Goal: Obtain resource: Download file/media

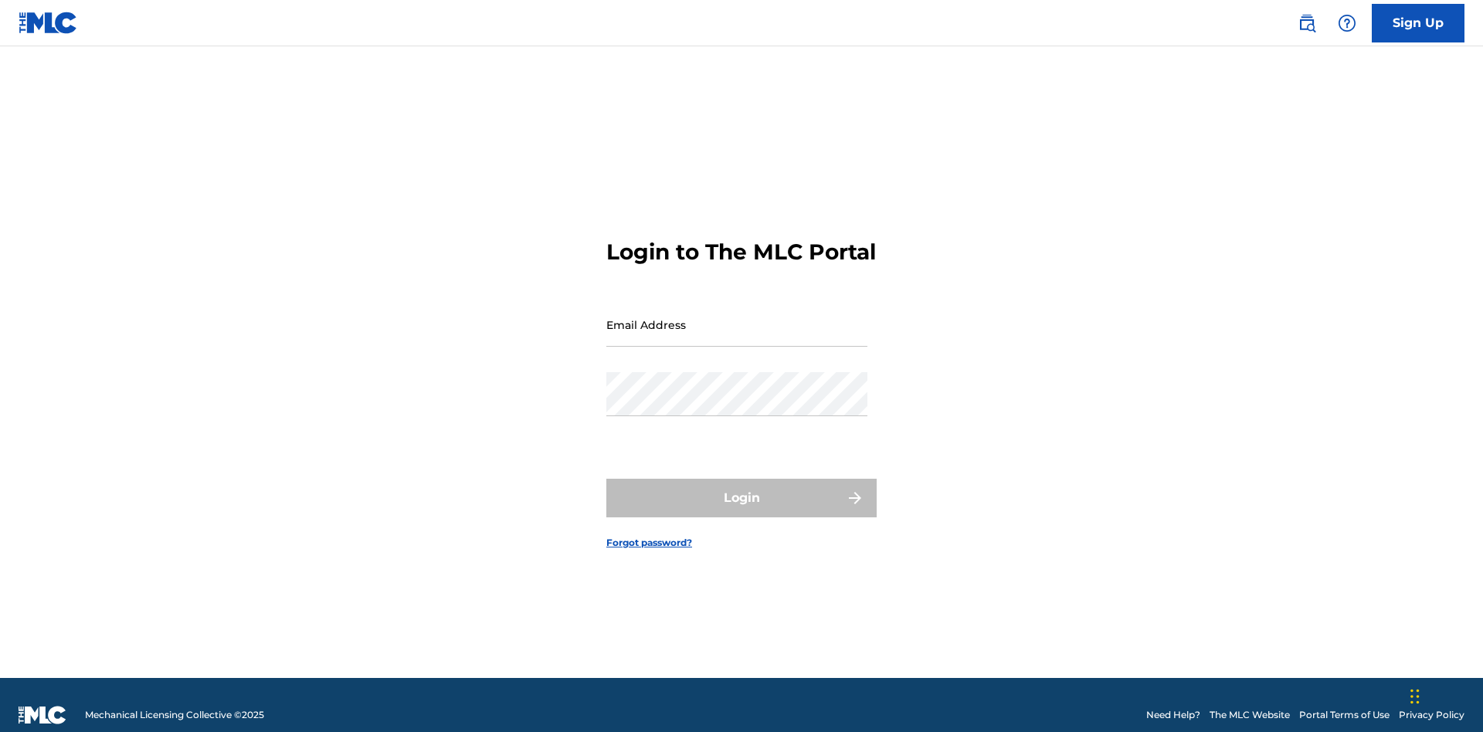
scroll to position [20, 0]
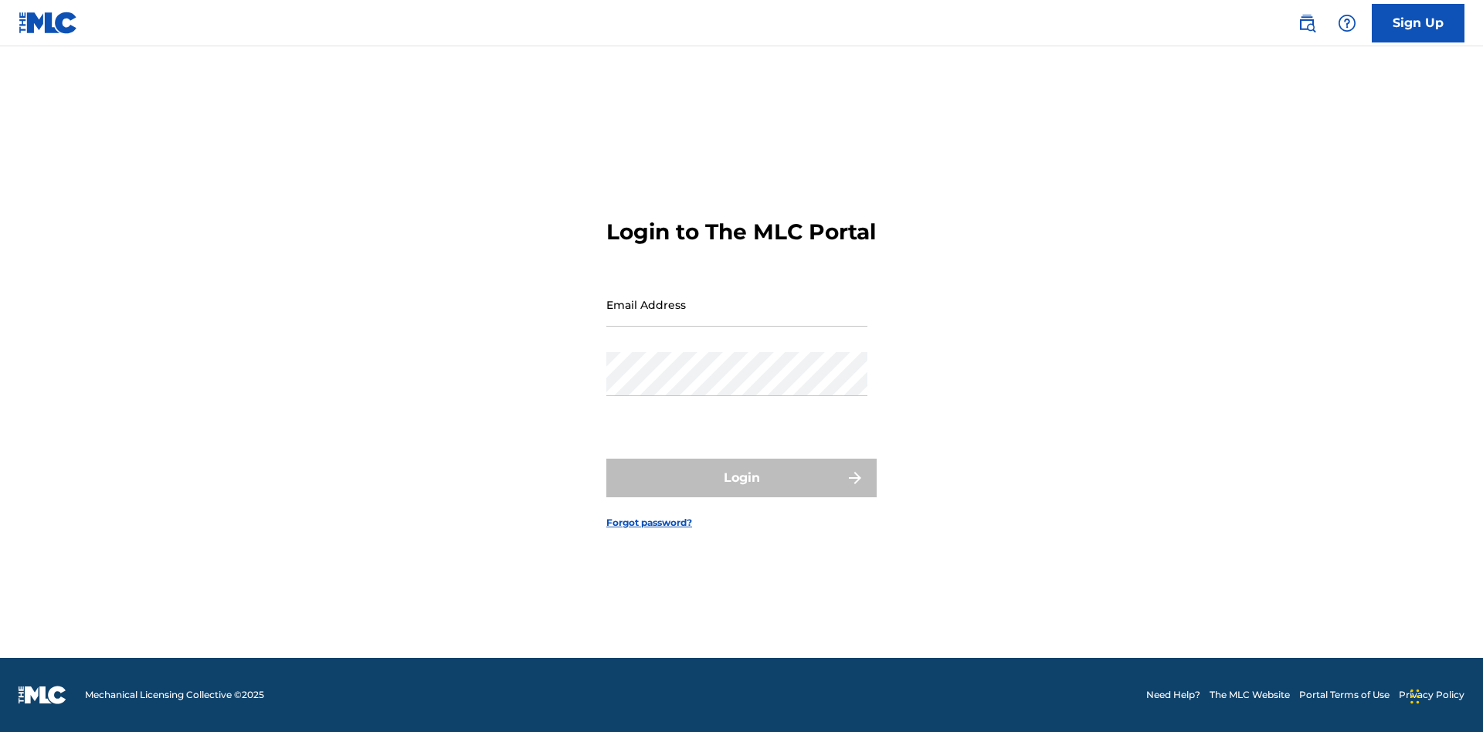
click at [737, 317] on input "Email Address" at bounding box center [736, 305] width 261 height 44
type input "[EMAIL_ADDRESS][DOMAIN_NAME]"
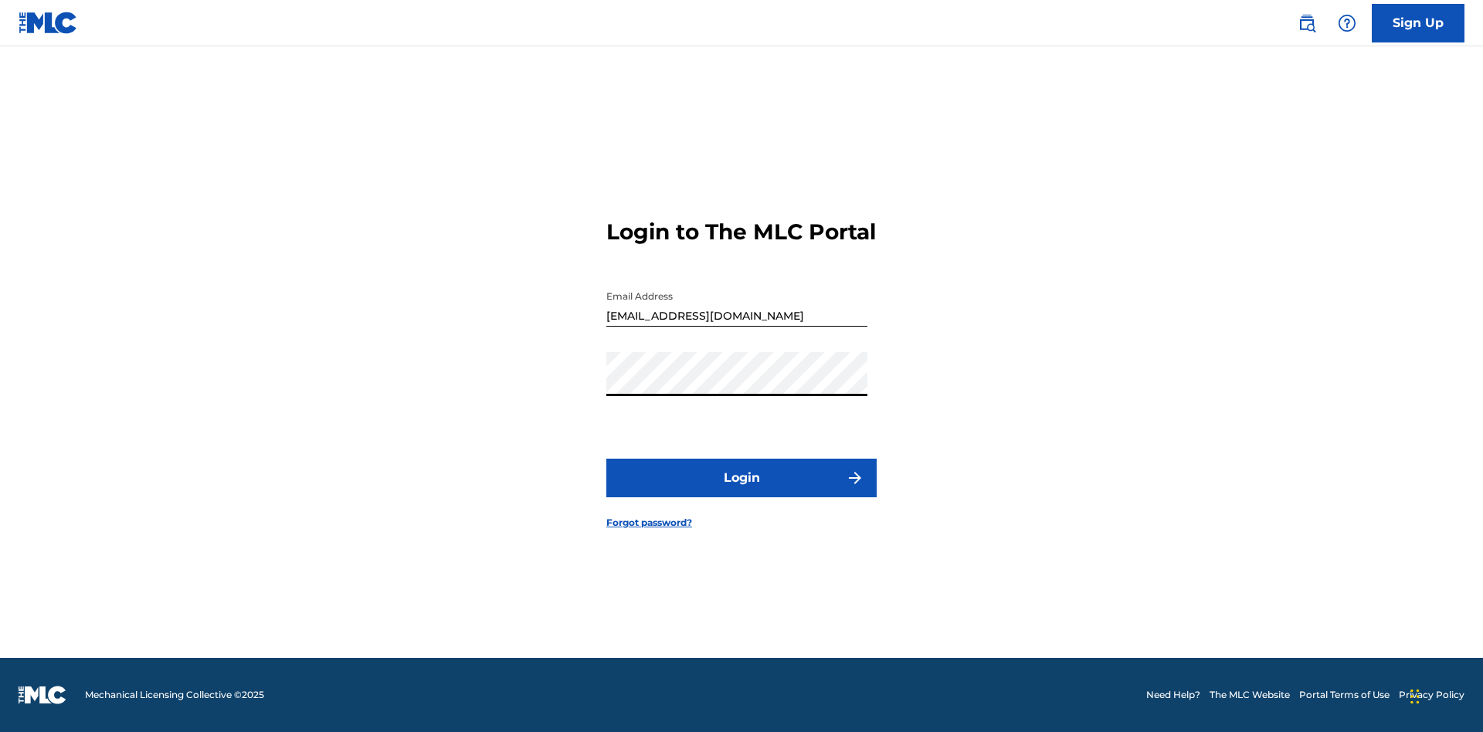
click at [742, 491] on button "Login" at bounding box center [741, 478] width 270 height 39
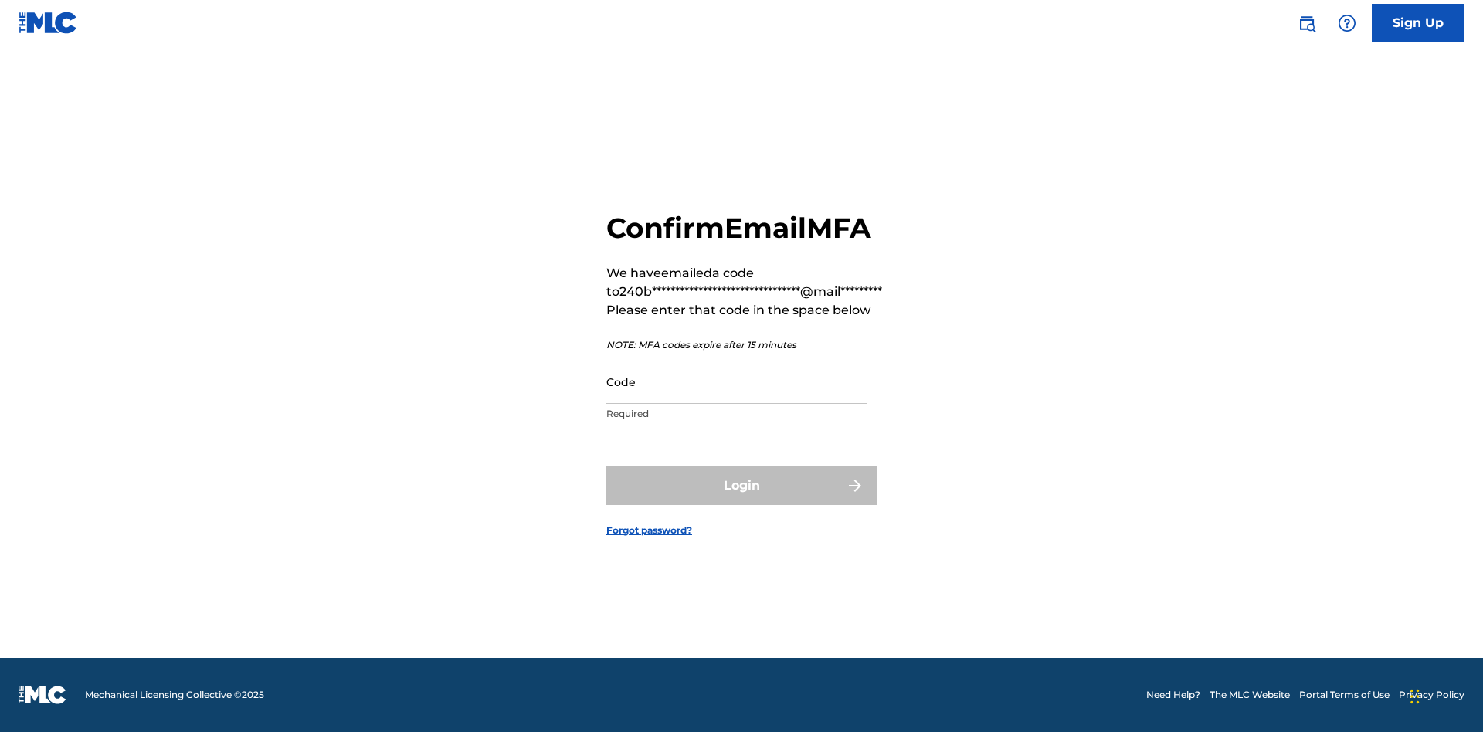
click at [737, 382] on input "Code" at bounding box center [736, 382] width 261 height 44
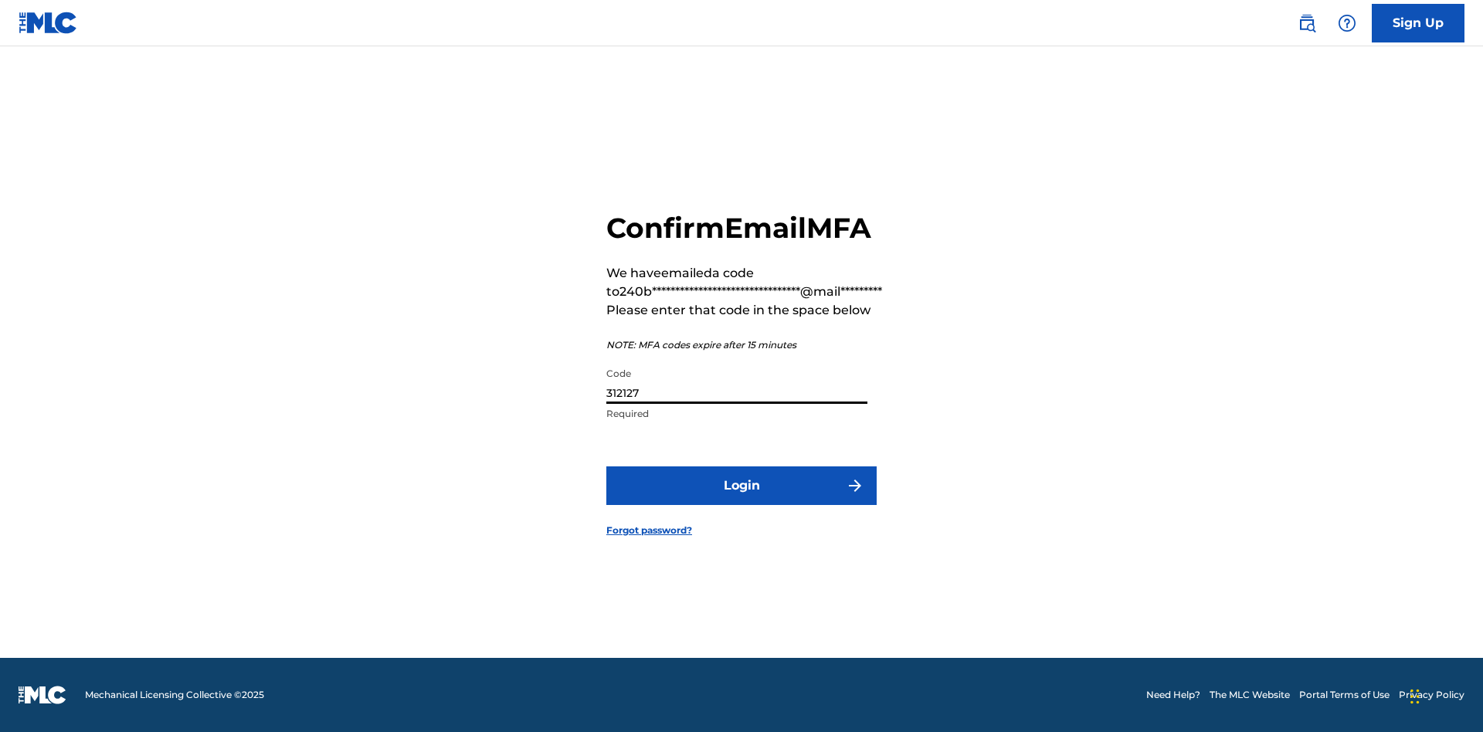
type input "312127"
click at [742, 485] on button "Login" at bounding box center [741, 486] width 270 height 39
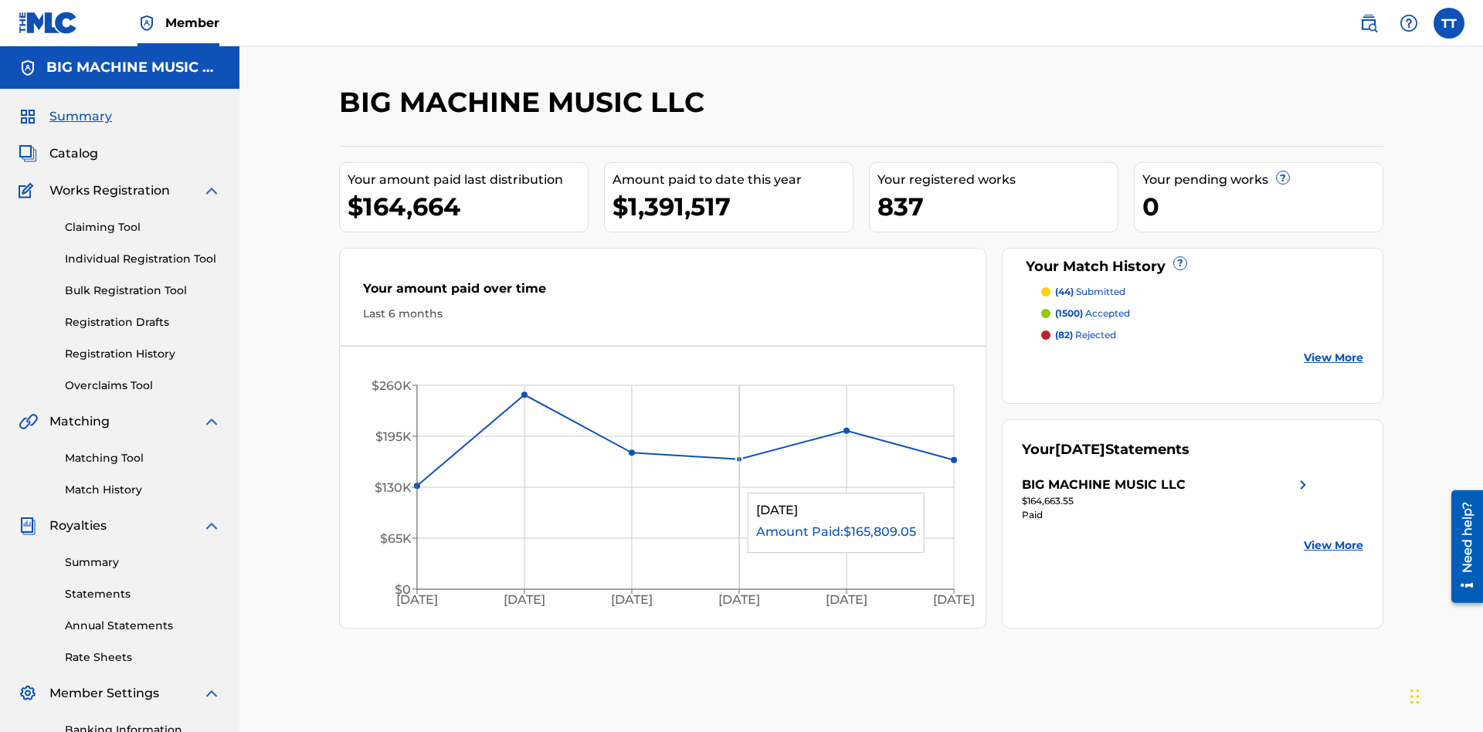
scroll to position [52, 0]
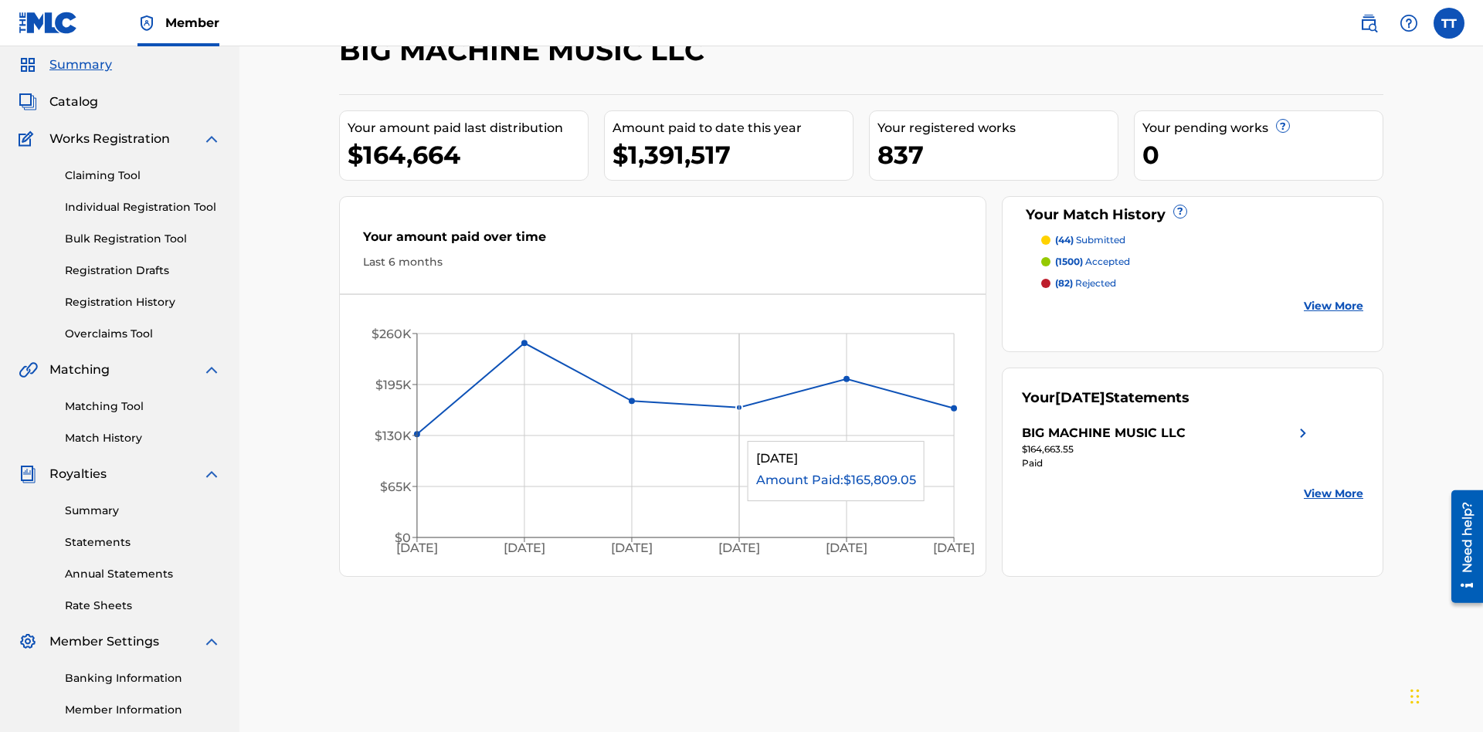
click at [73, 102] on span "Catalog" at bounding box center [73, 102] width 49 height 19
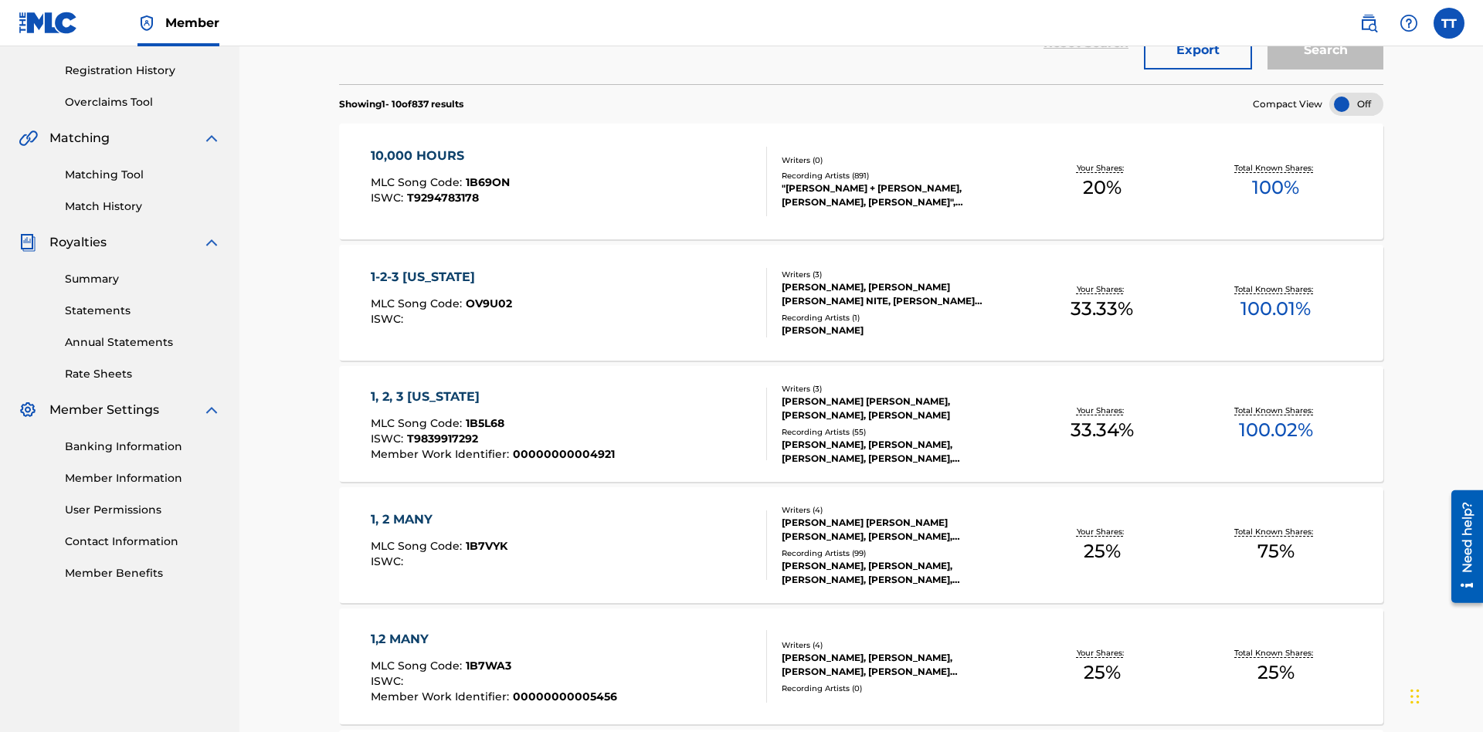
scroll to position [222, 0]
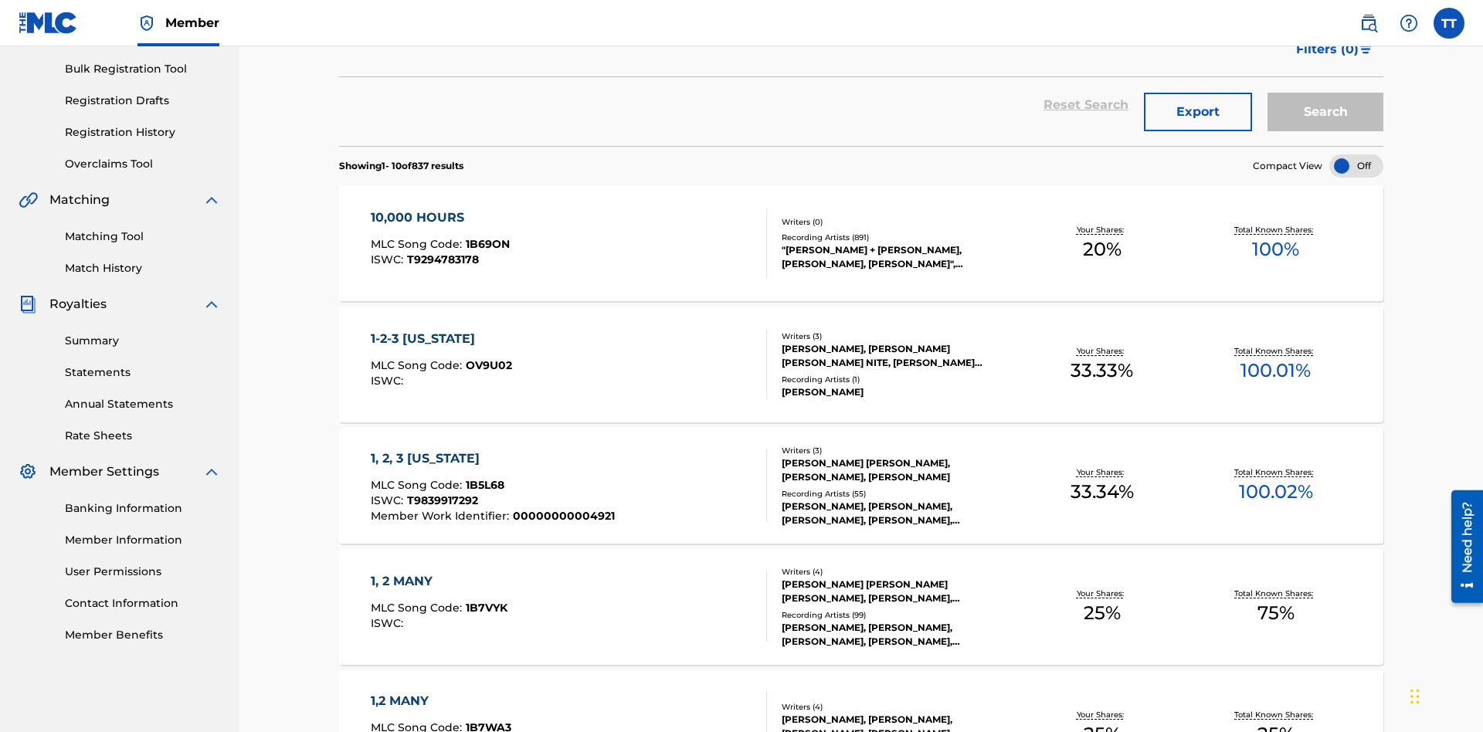
click at [1198, 112] on button "Export" at bounding box center [1198, 112] width 108 height 39
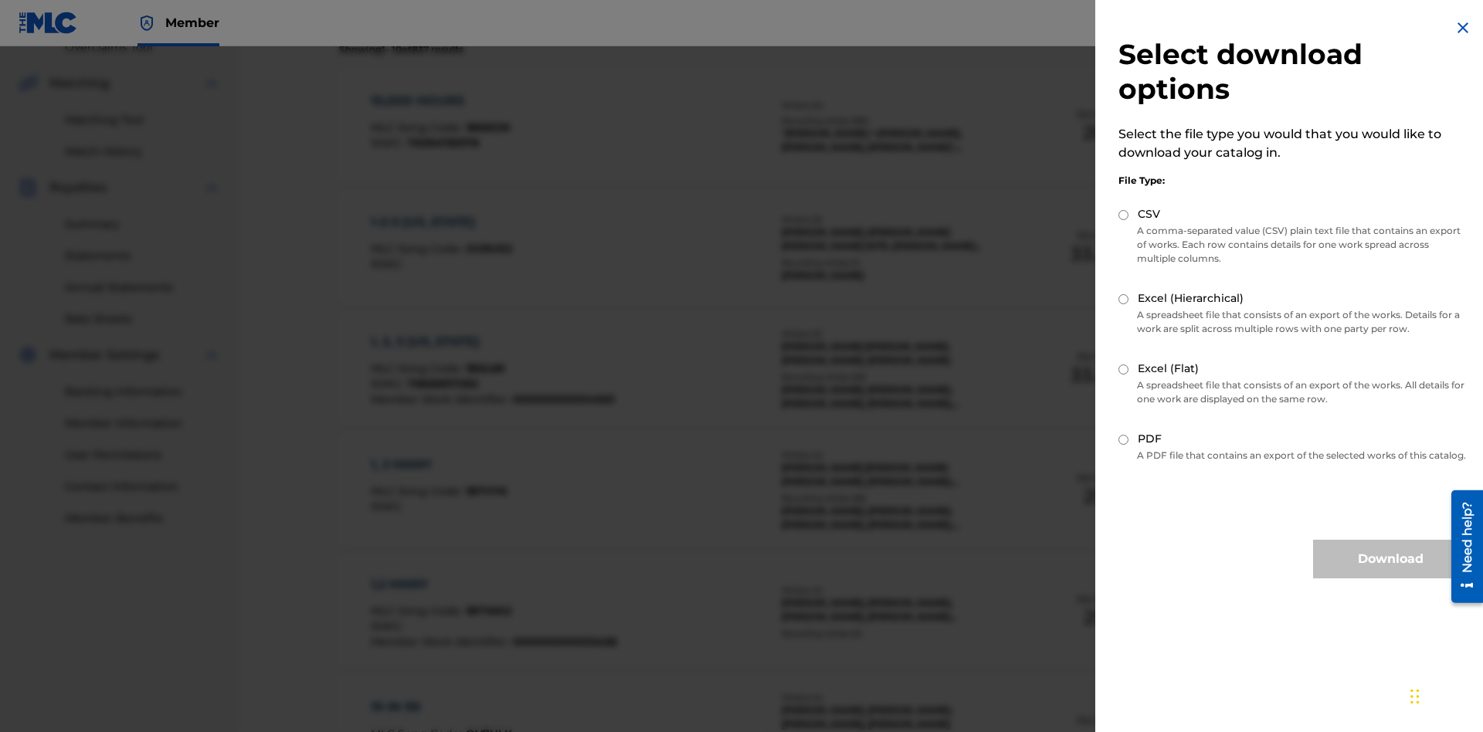
click at [1124, 215] on input "CSV" at bounding box center [1124, 215] width 10 height 10
radio input "true"
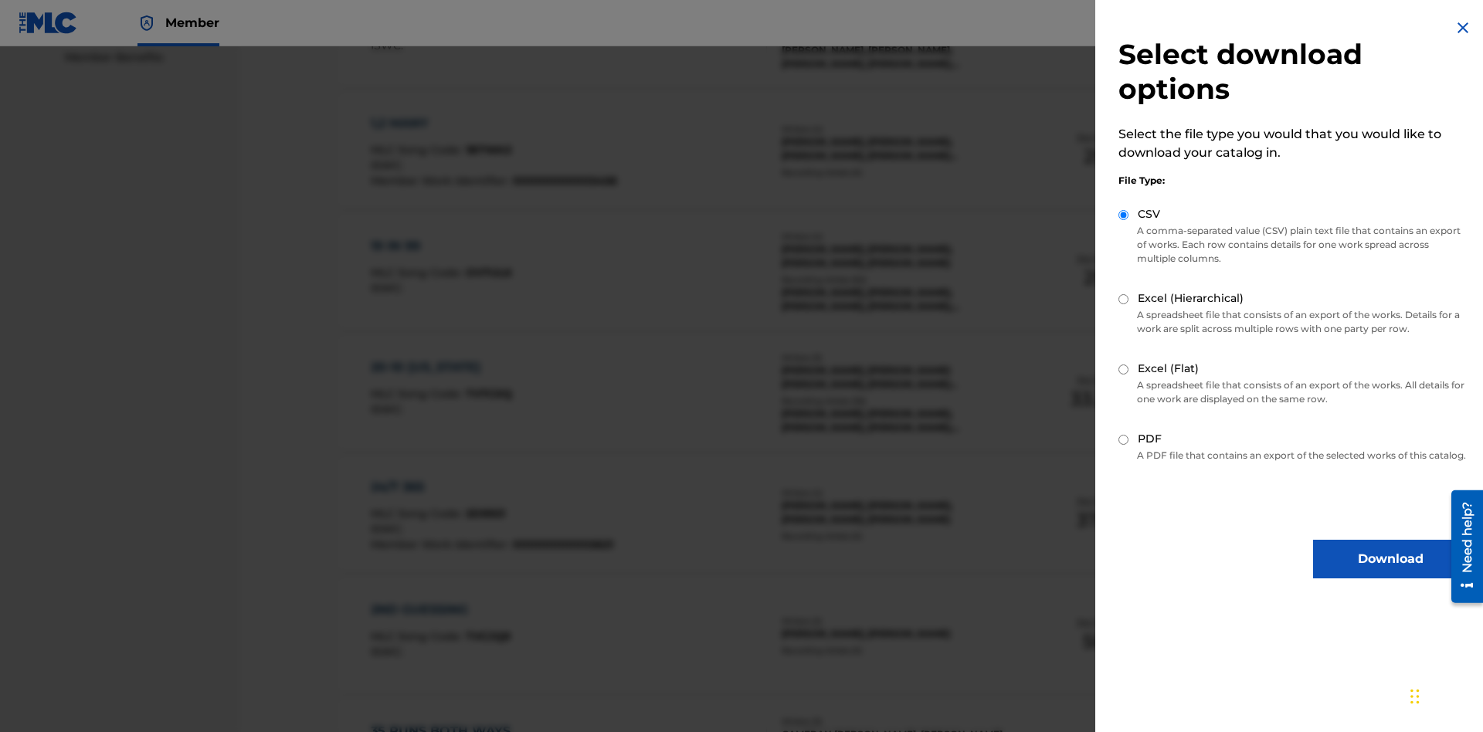
click at [1390, 573] on button "Download" at bounding box center [1390, 559] width 154 height 39
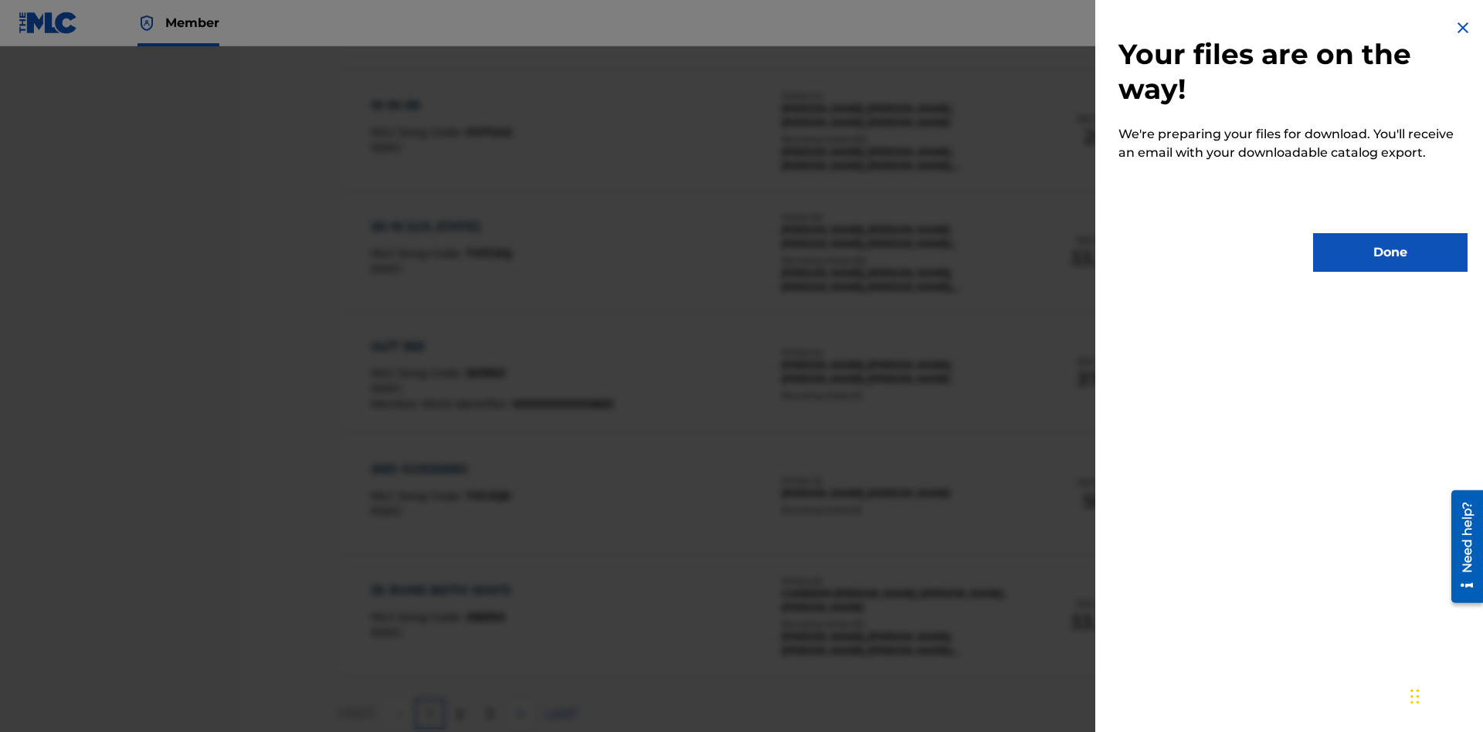
click at [1390, 253] on button "Done" at bounding box center [1390, 252] width 154 height 39
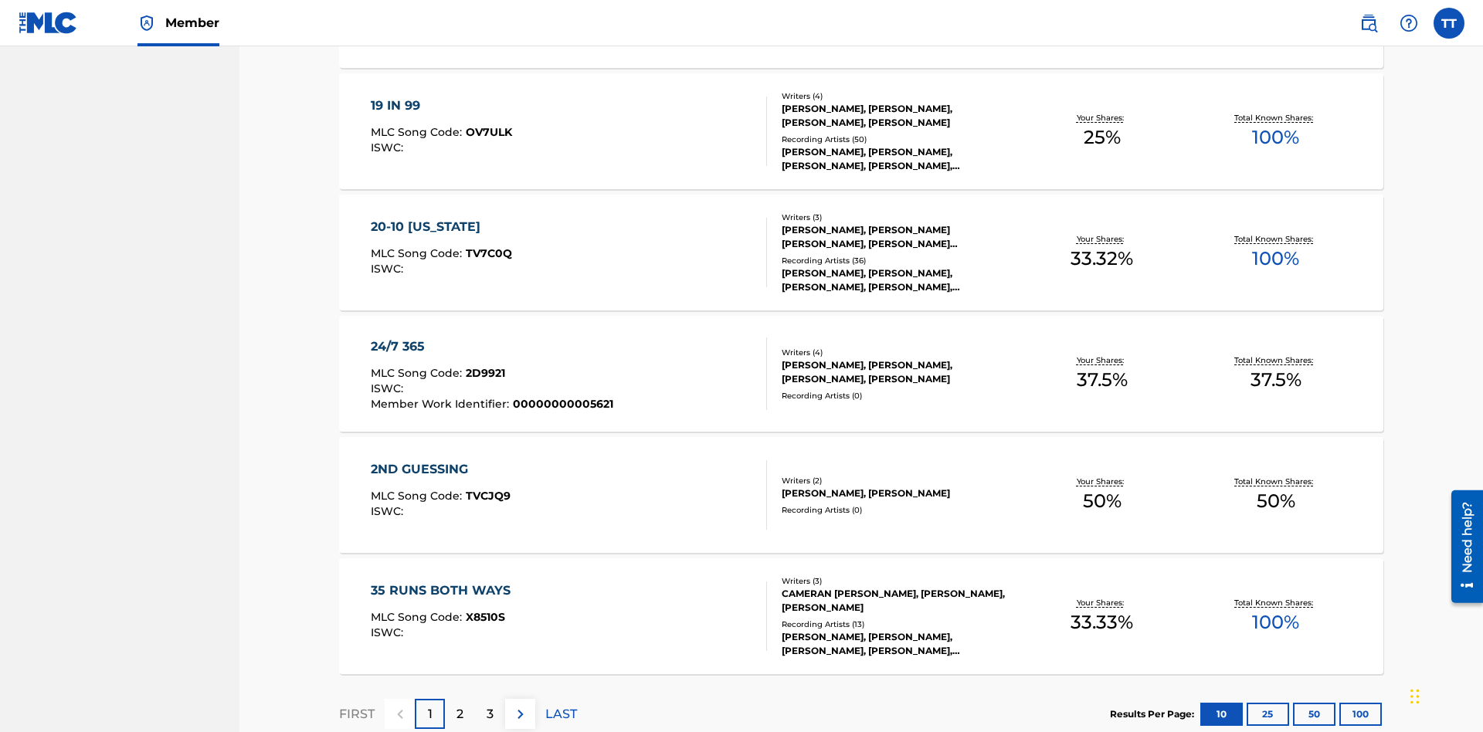
scroll to position [61, 0]
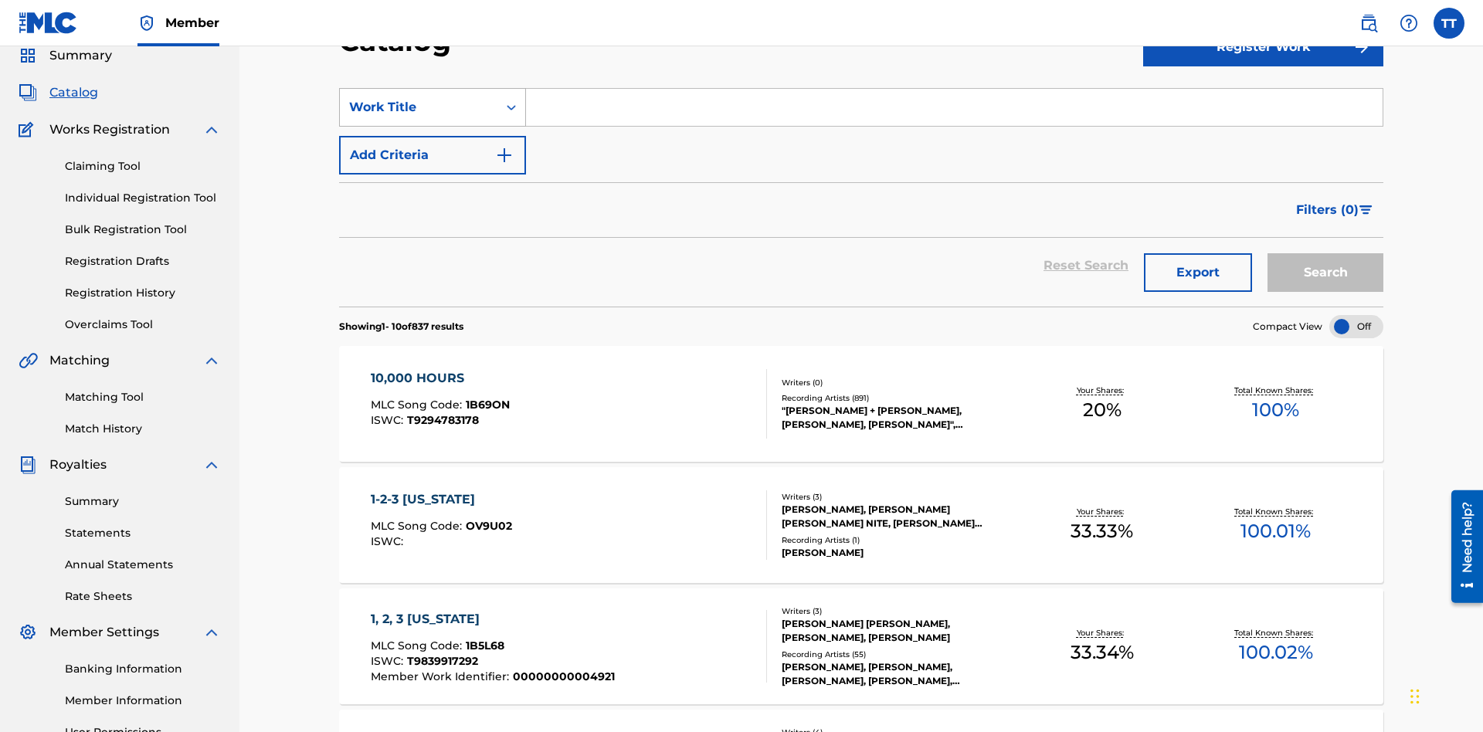
click at [419, 107] on div "Work Title" at bounding box center [418, 107] width 139 height 19
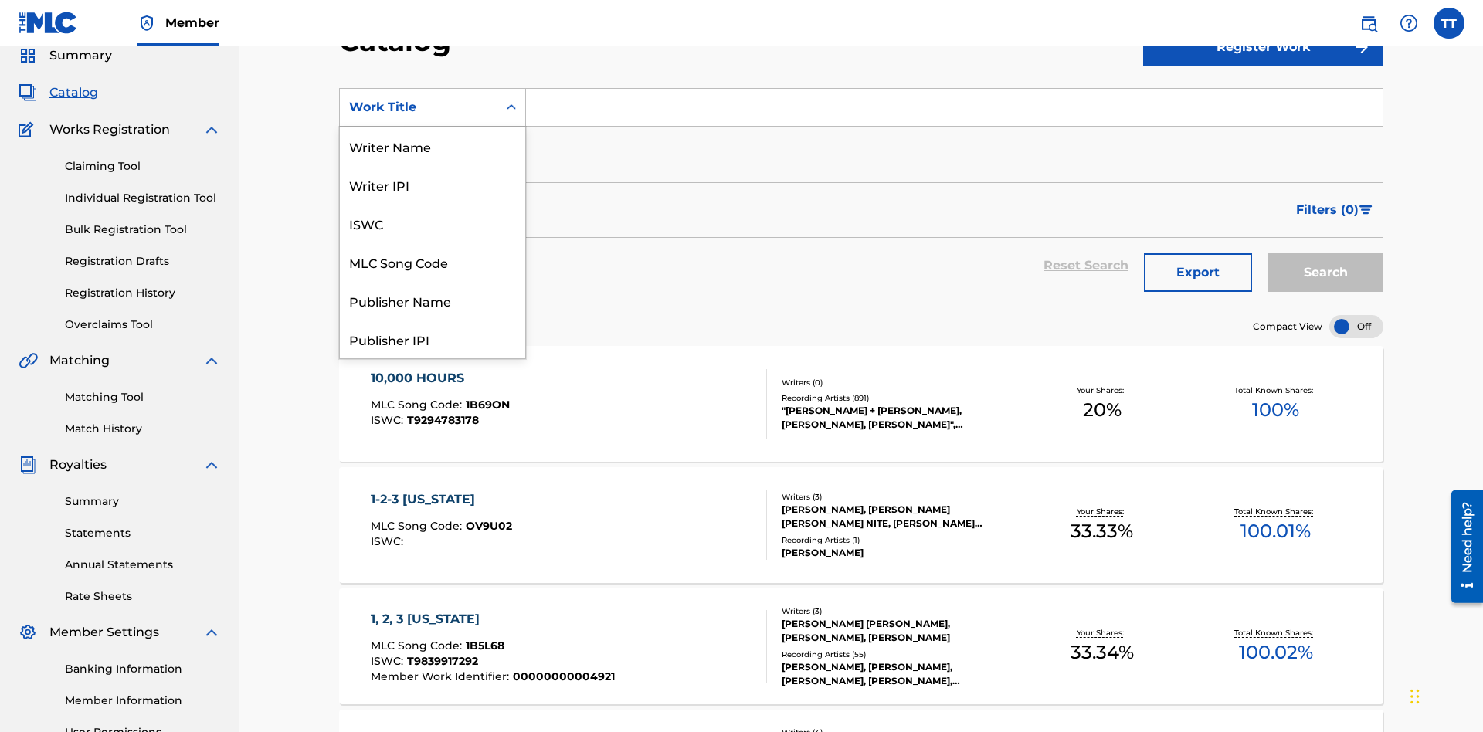
scroll to position [232, 0]
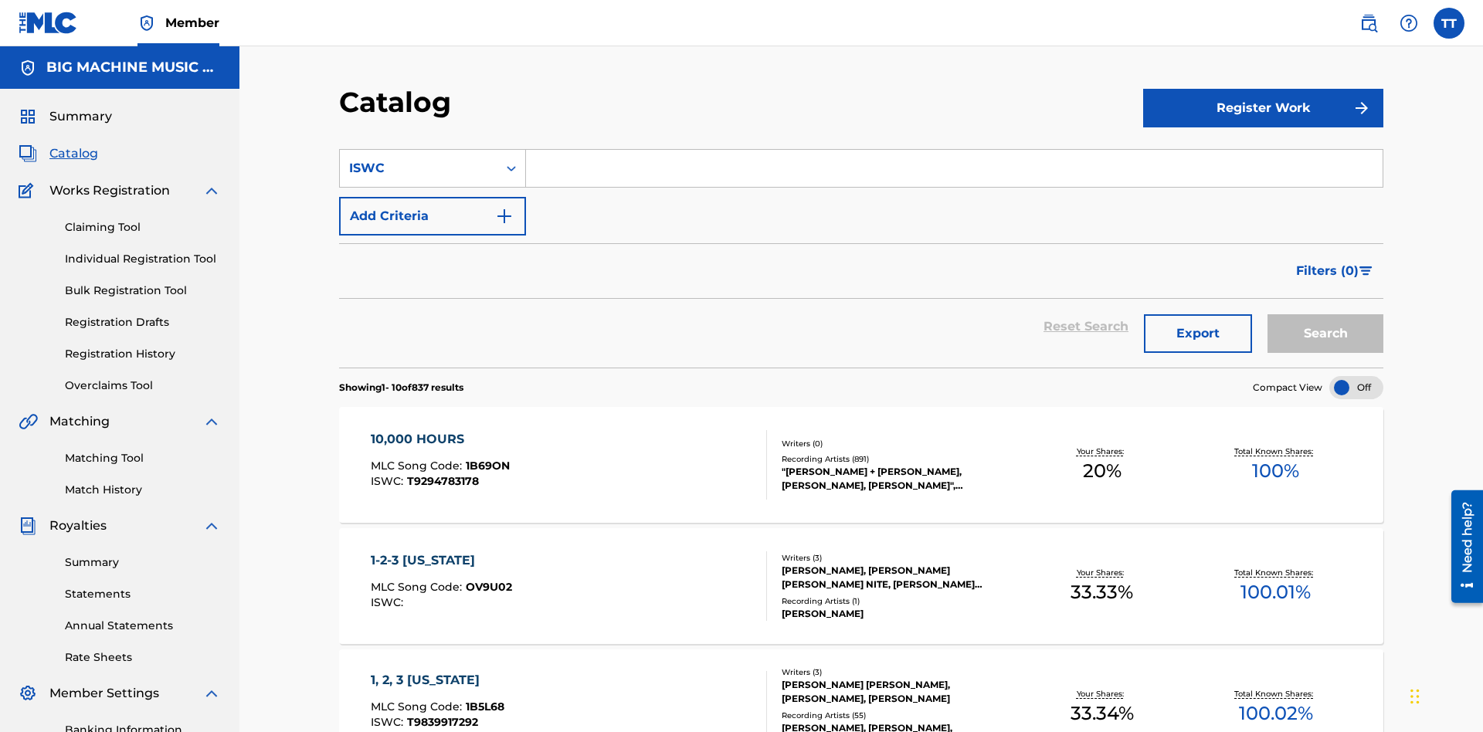
scroll to position [57, 0]
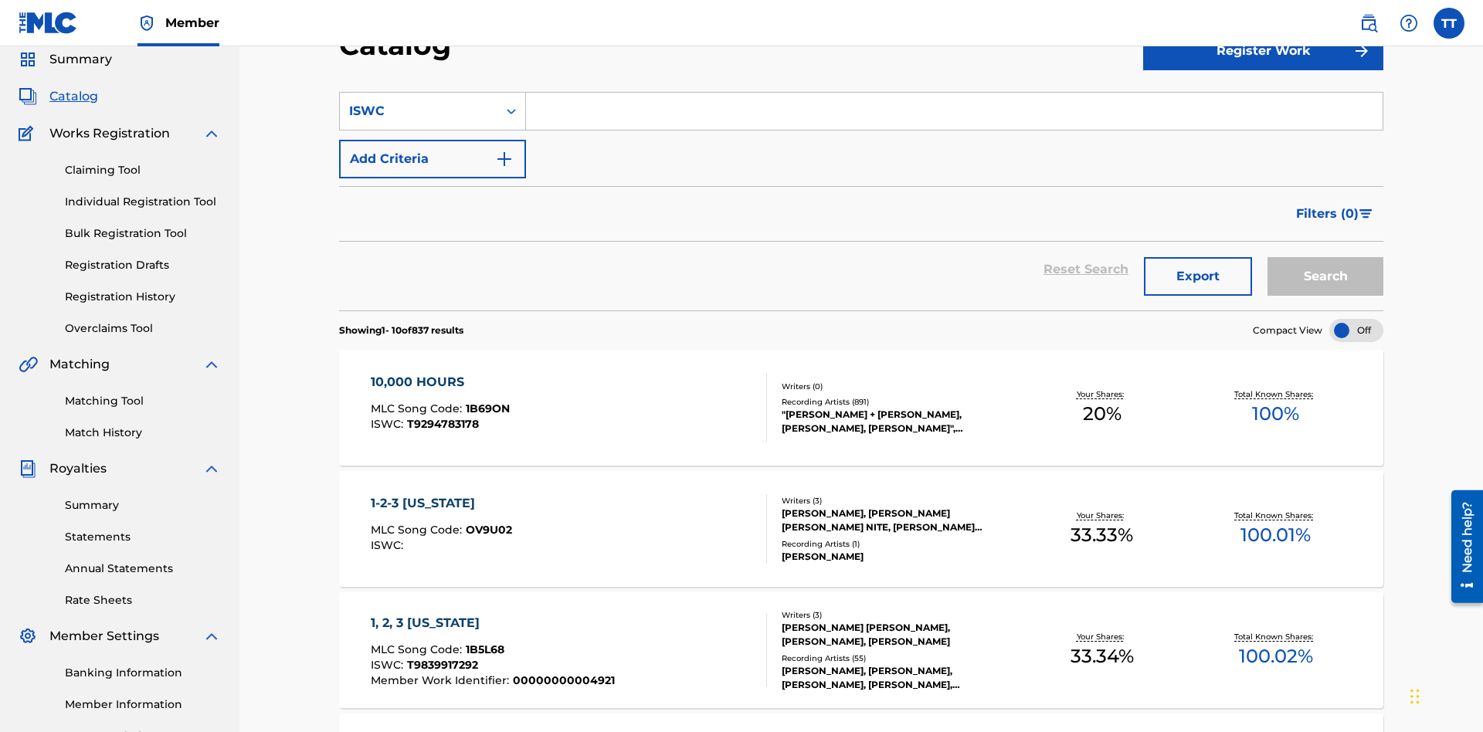
click at [954, 111] on input "Search Form" at bounding box center [954, 111] width 857 height 37
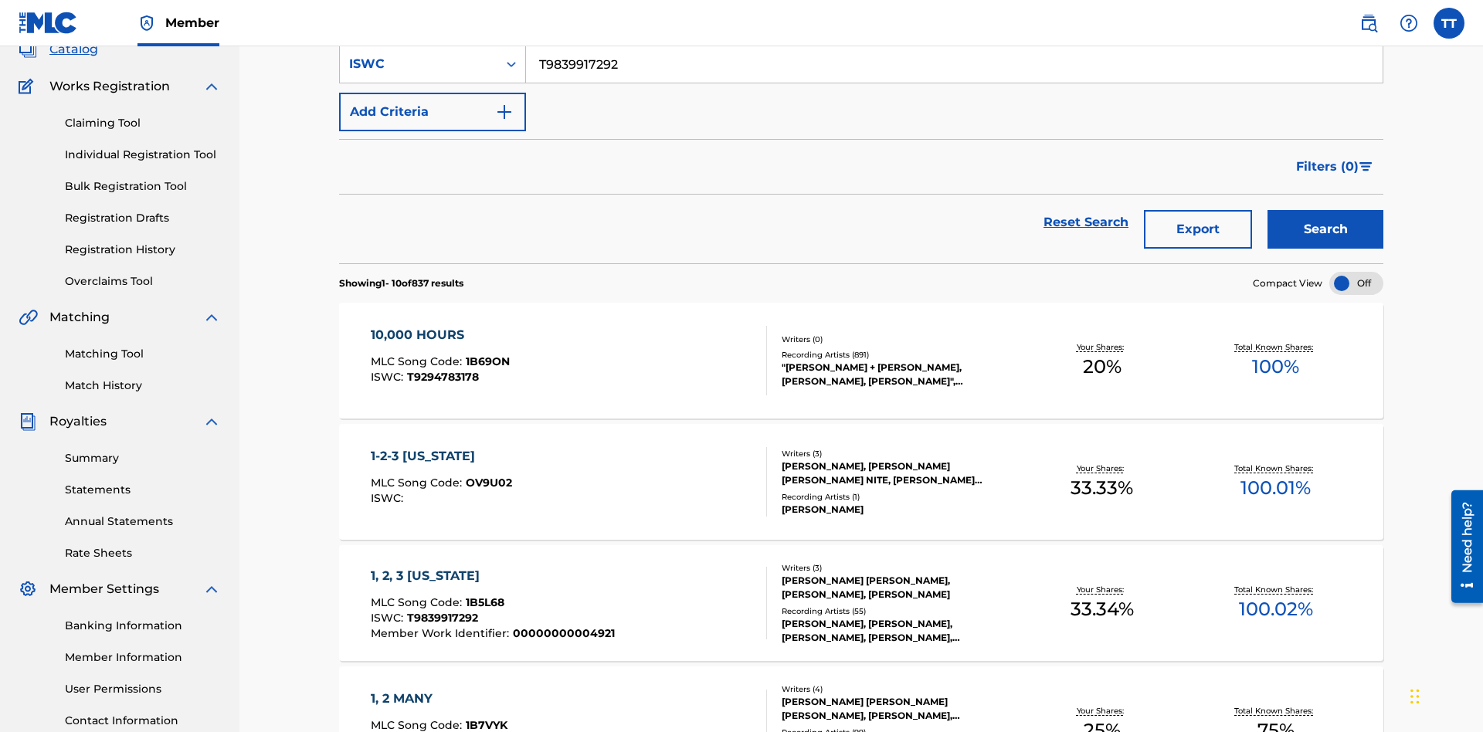
type input "T9839917292"
click at [433, 112] on button "Add Criteria" at bounding box center [432, 112] width 187 height 39
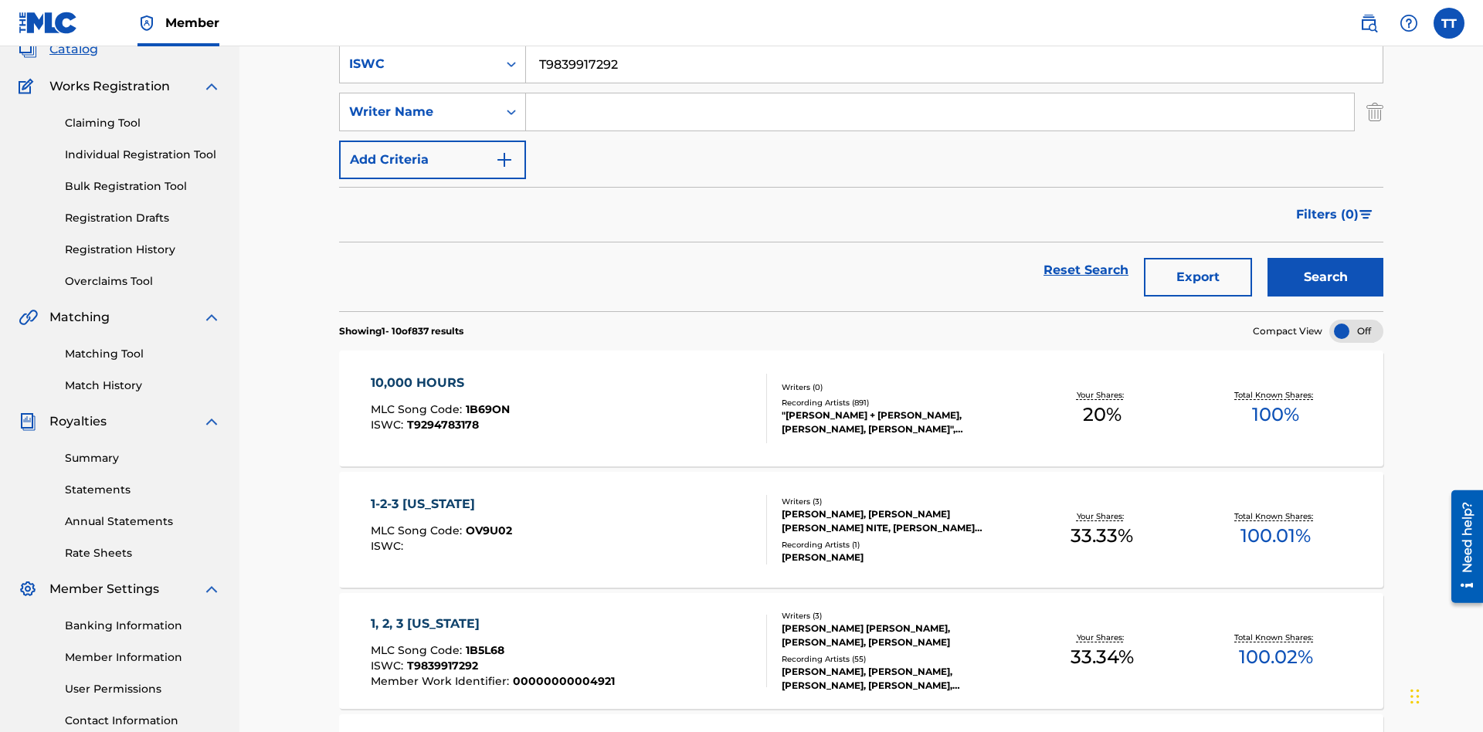
scroll to position [109, 0]
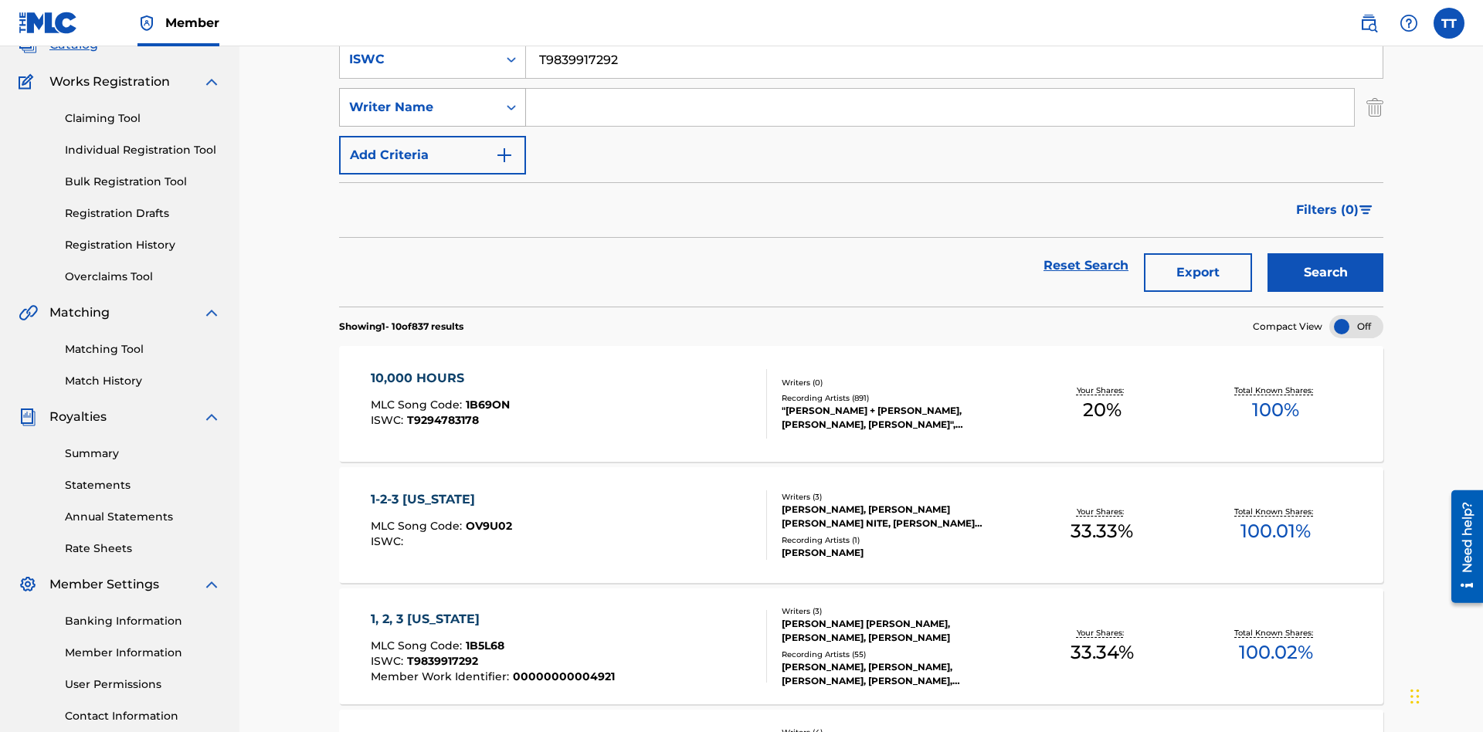
click at [419, 107] on div "Writer Name" at bounding box center [418, 107] width 139 height 19
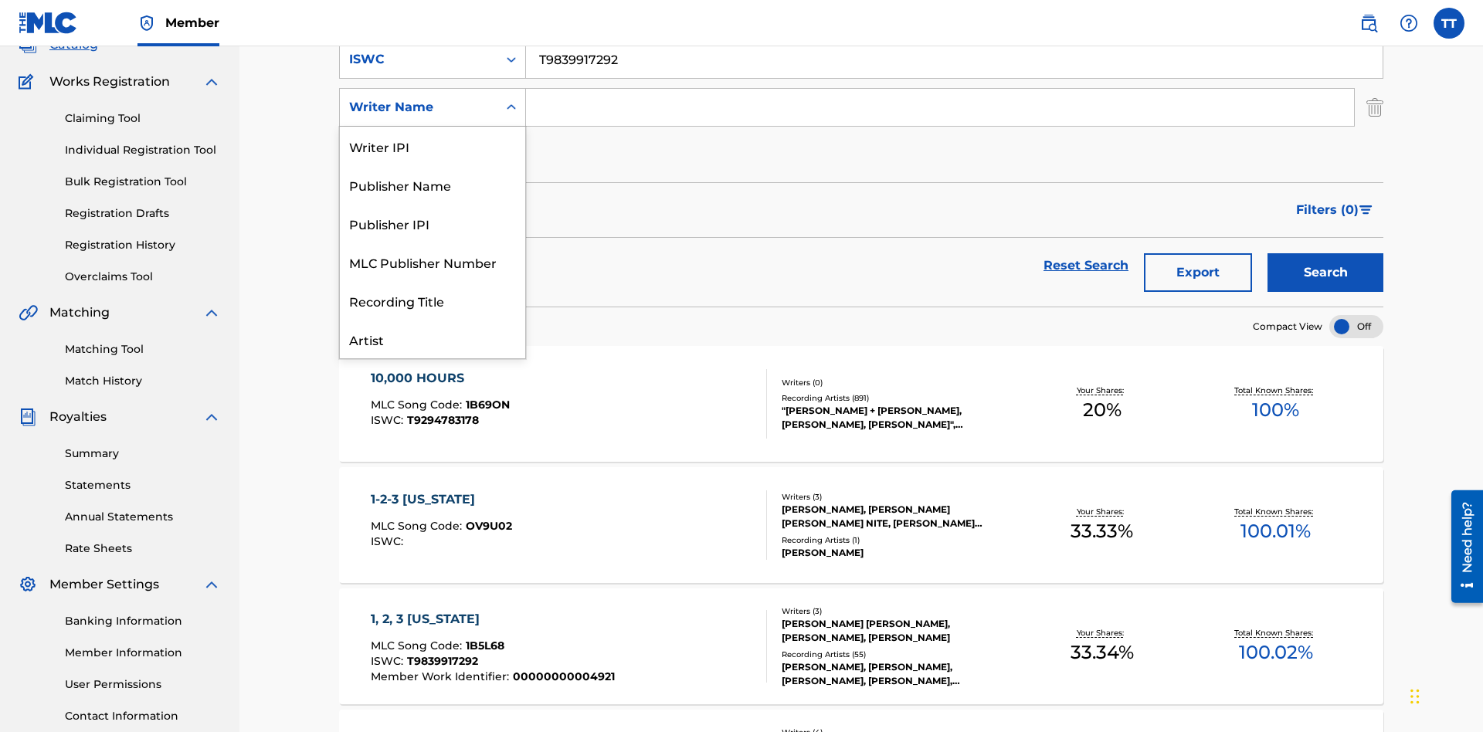
scroll to position [77, 0]
click at [433, 127] on div "Publisher Name" at bounding box center [432, 107] width 185 height 39
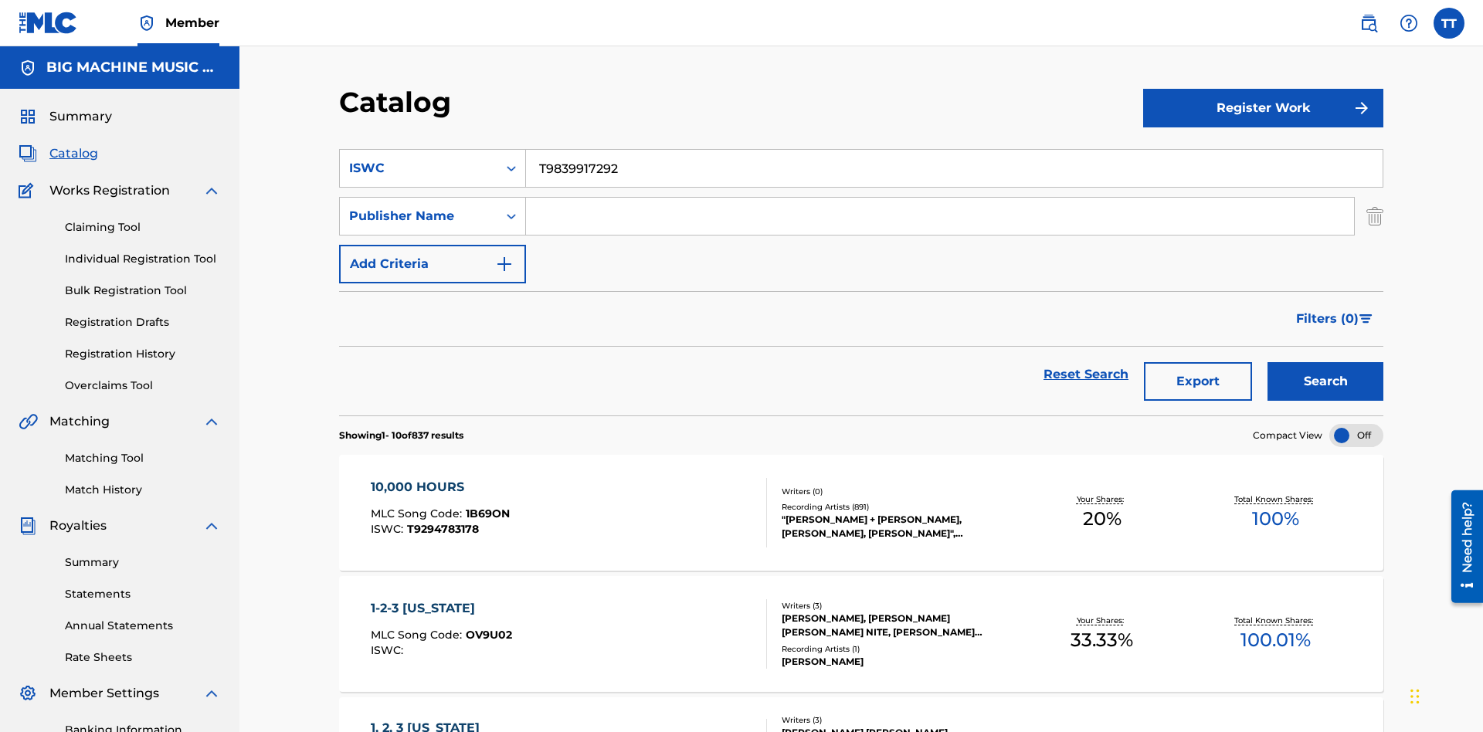
scroll to position [105, 0]
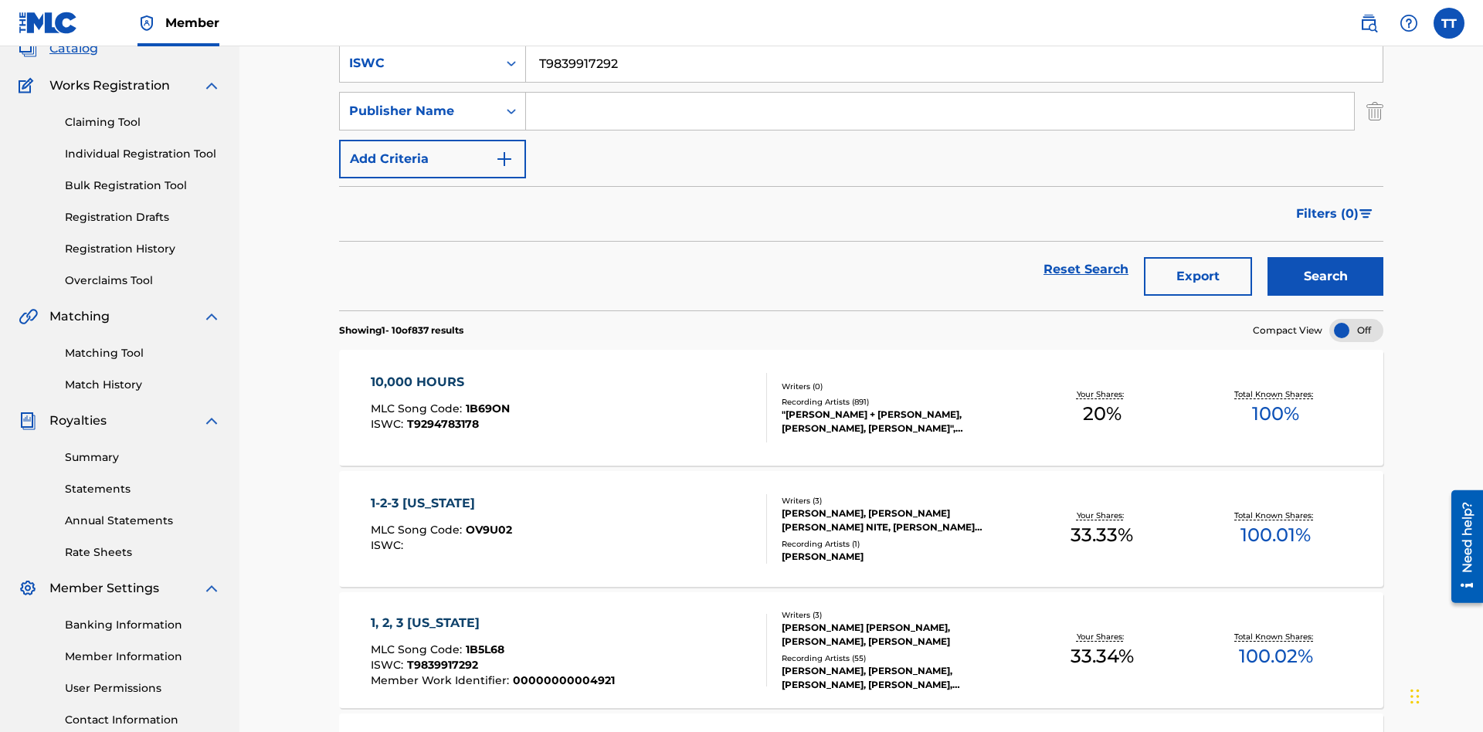
click at [940, 111] on input "Search Form" at bounding box center [940, 111] width 828 height 37
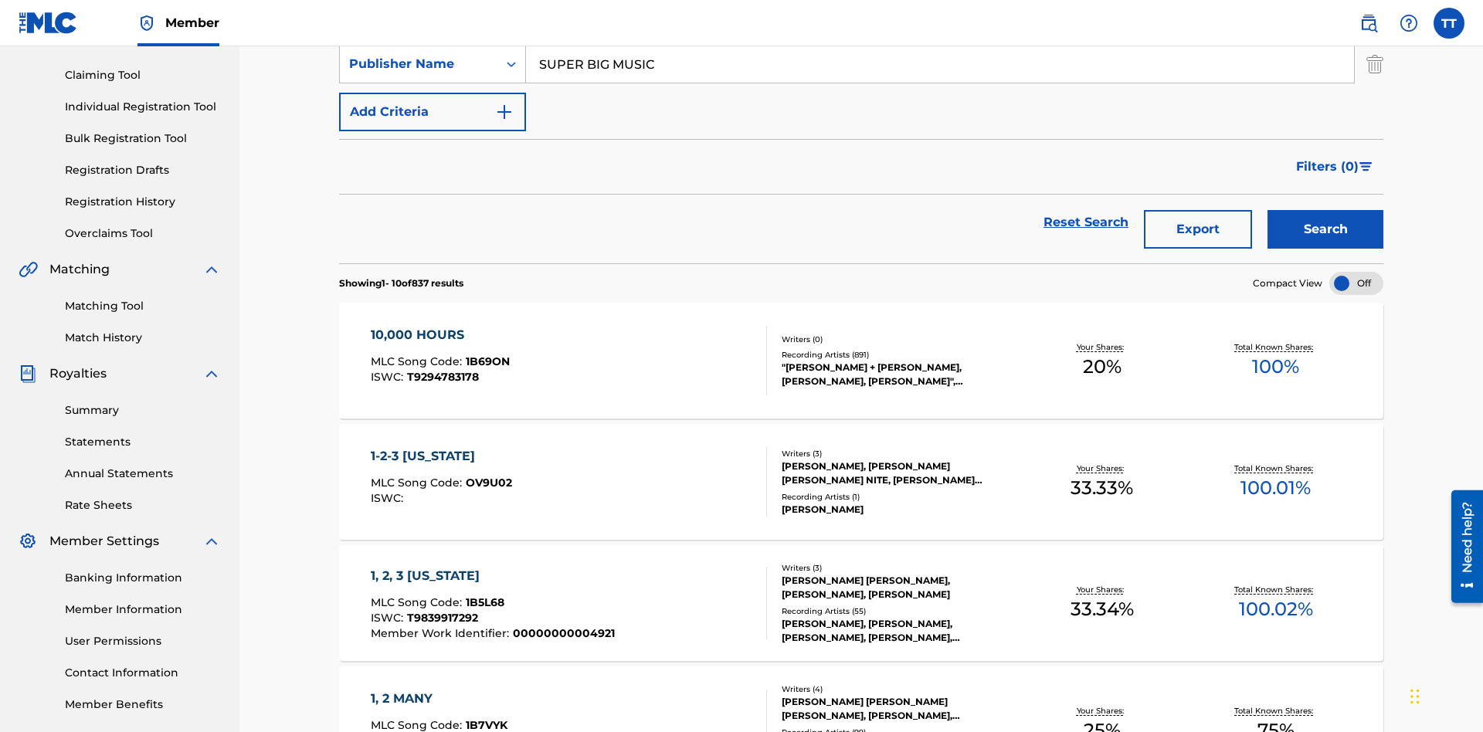
type input "SUPER BIG MUSIC"
click at [433, 112] on button "Add Criteria" at bounding box center [432, 112] width 187 height 39
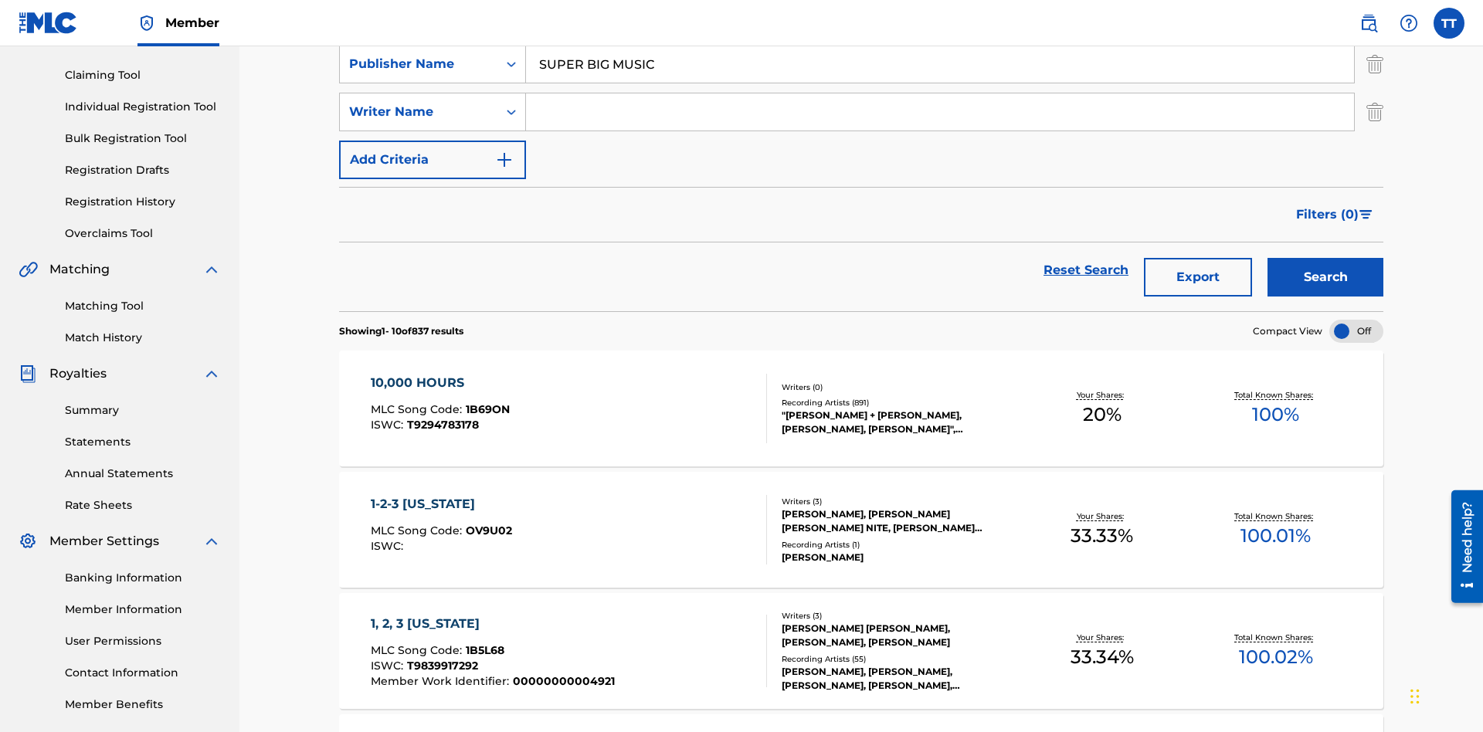
scroll to position [157, 0]
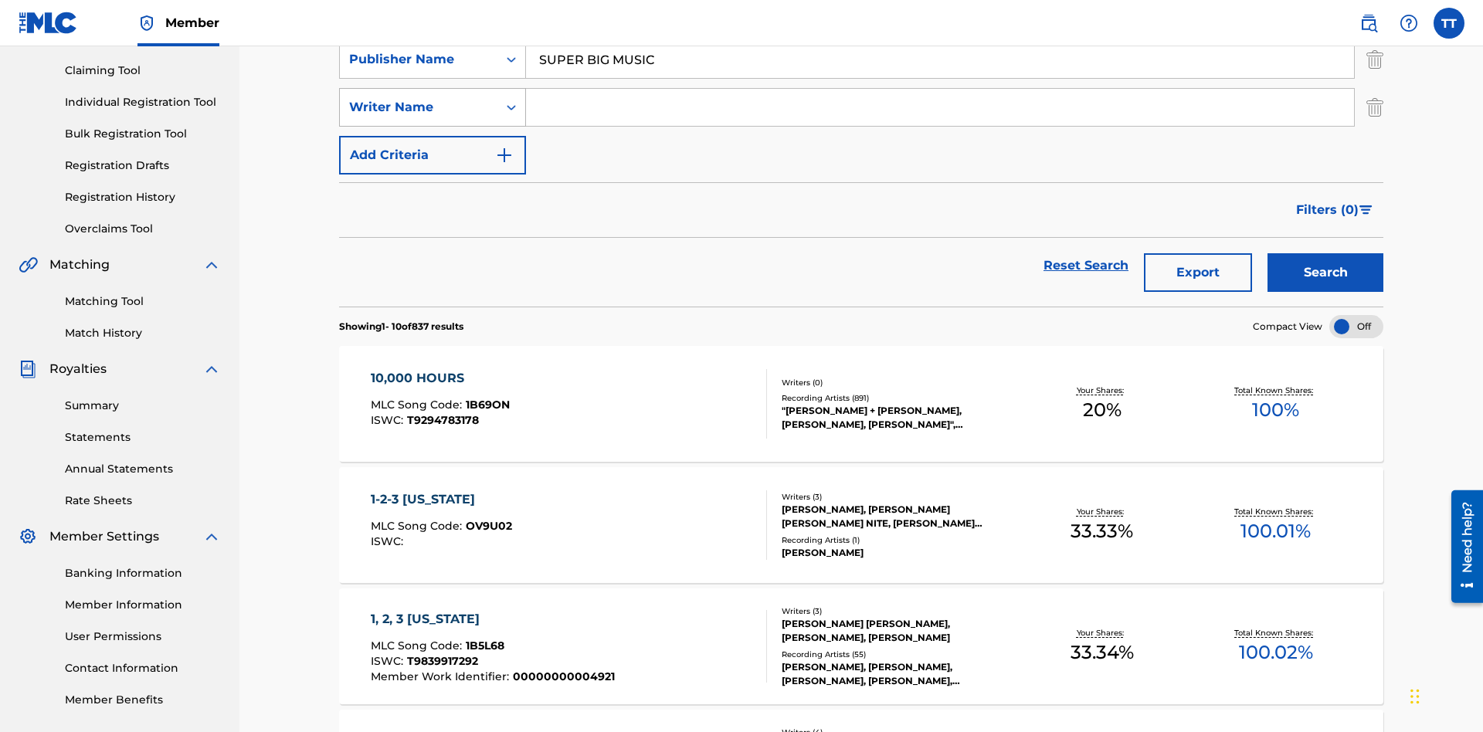
click at [419, 107] on div "Writer Name" at bounding box center [418, 107] width 139 height 19
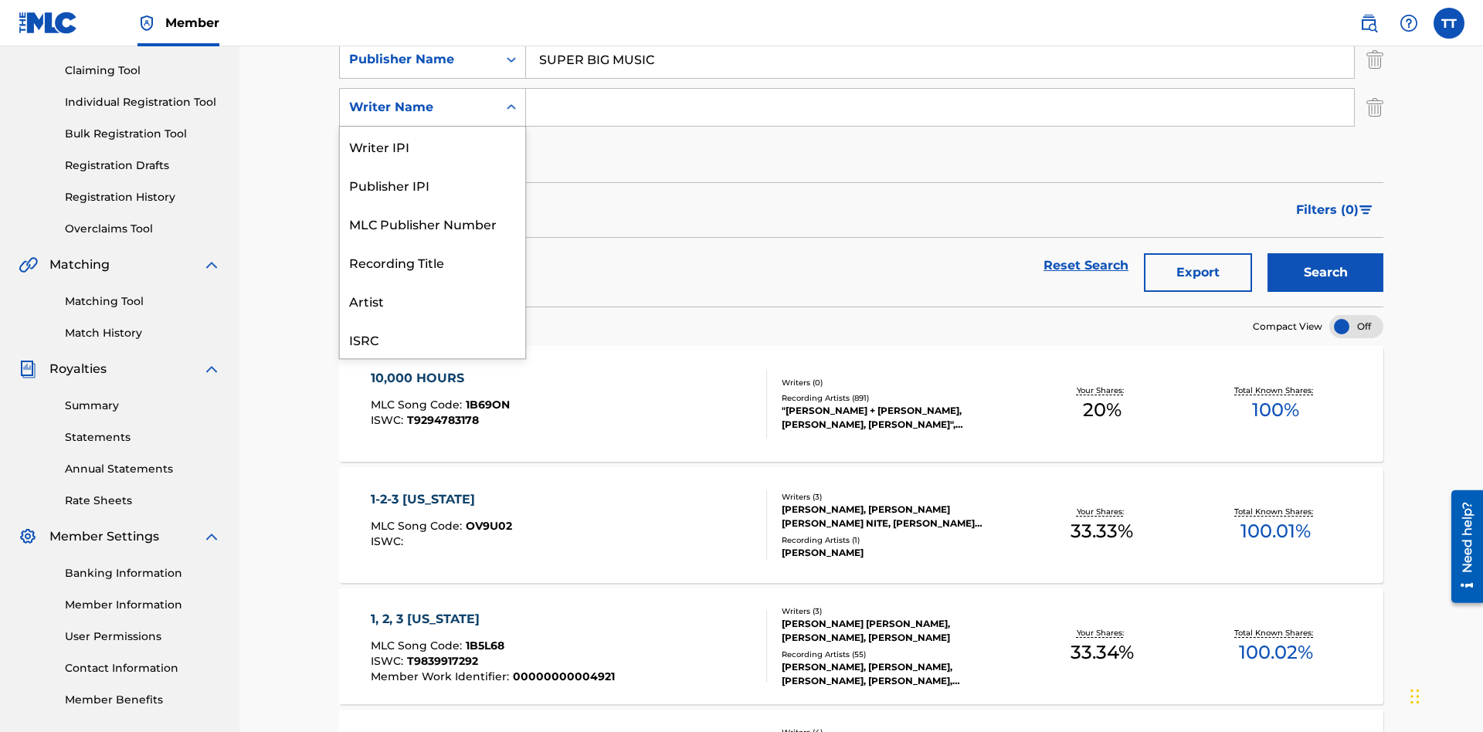
scroll to position [39, 0]
click at [433, 185] on div "MLC Publisher Number" at bounding box center [432, 184] width 185 height 39
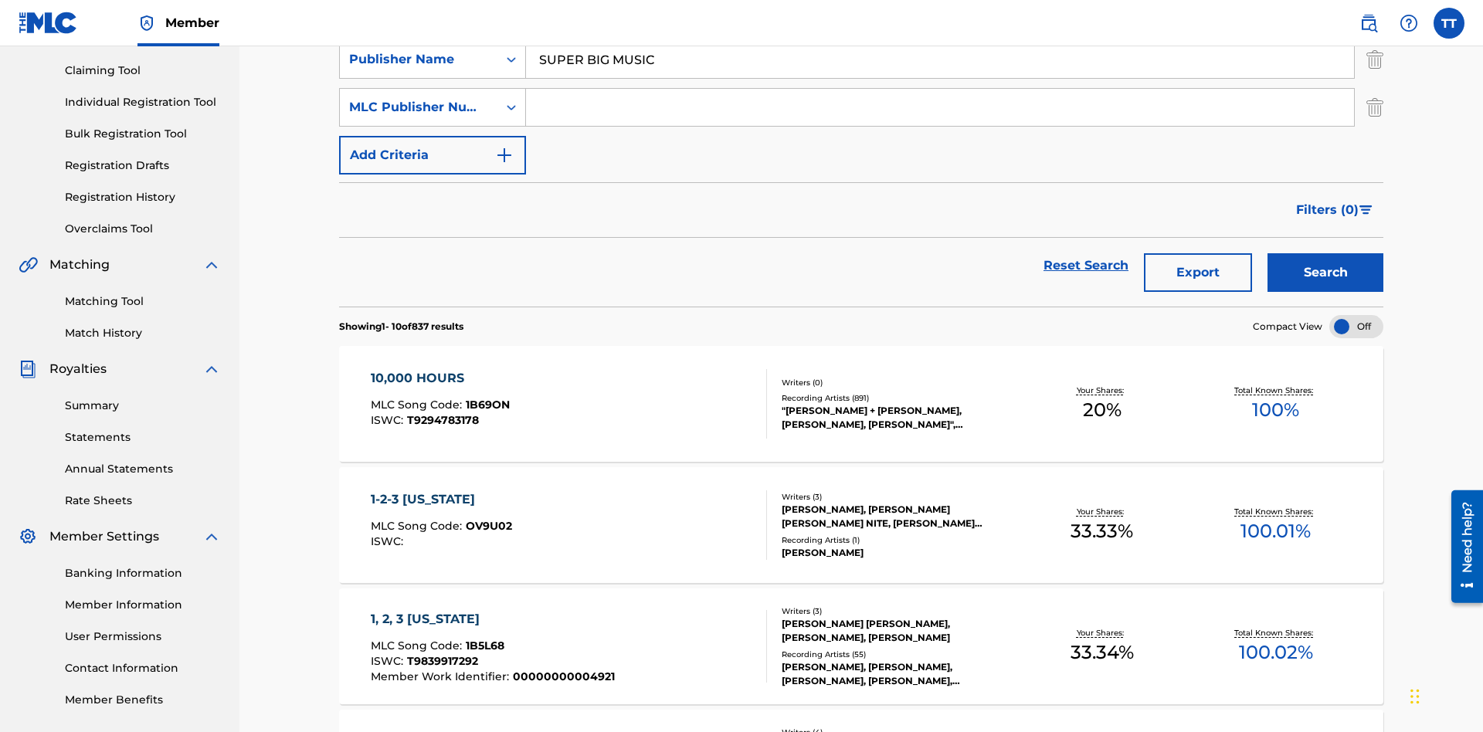
scroll to position [153, 0]
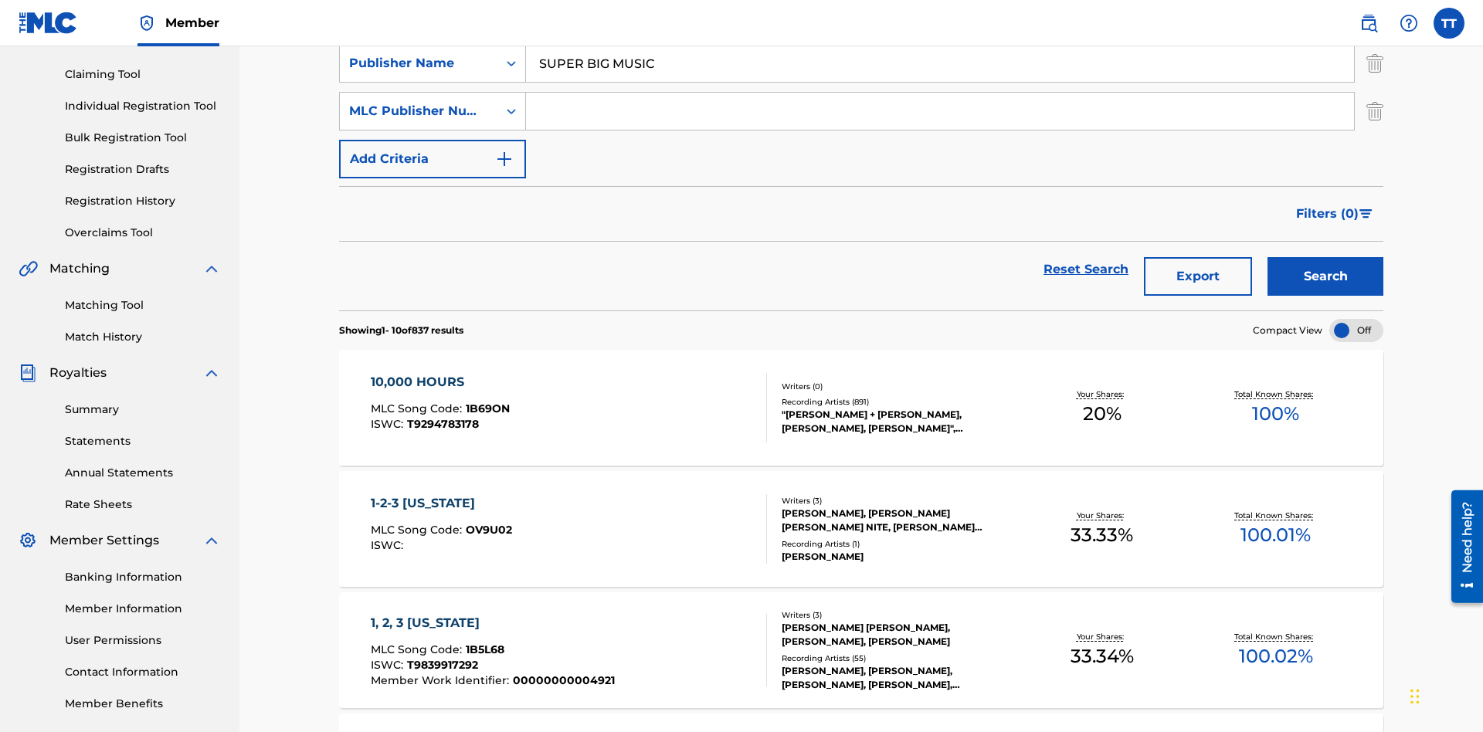
click at [940, 111] on input "Search Form" at bounding box center [940, 111] width 828 height 37
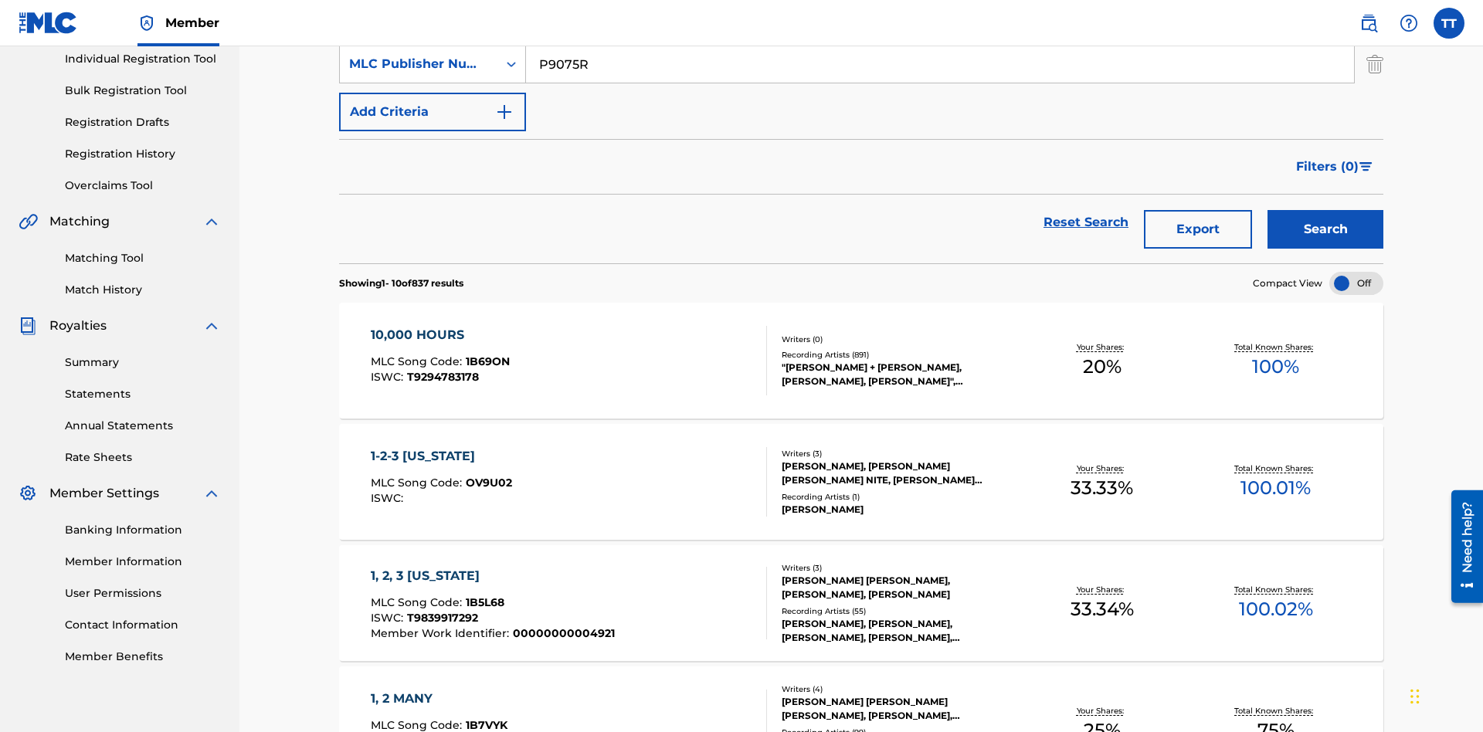
type input "P9075R"
click at [433, 112] on button "Add Criteria" at bounding box center [432, 112] width 187 height 39
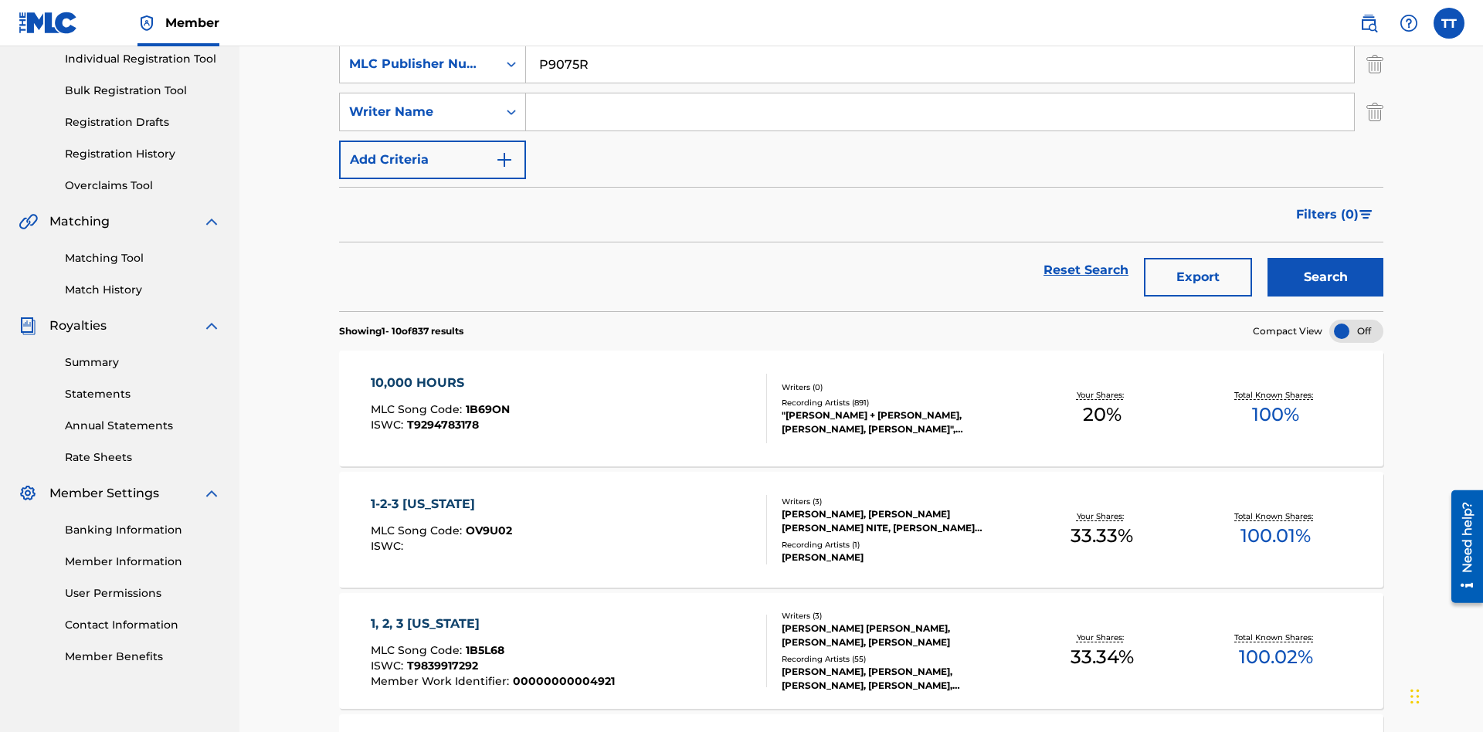
scroll to position [205, 0]
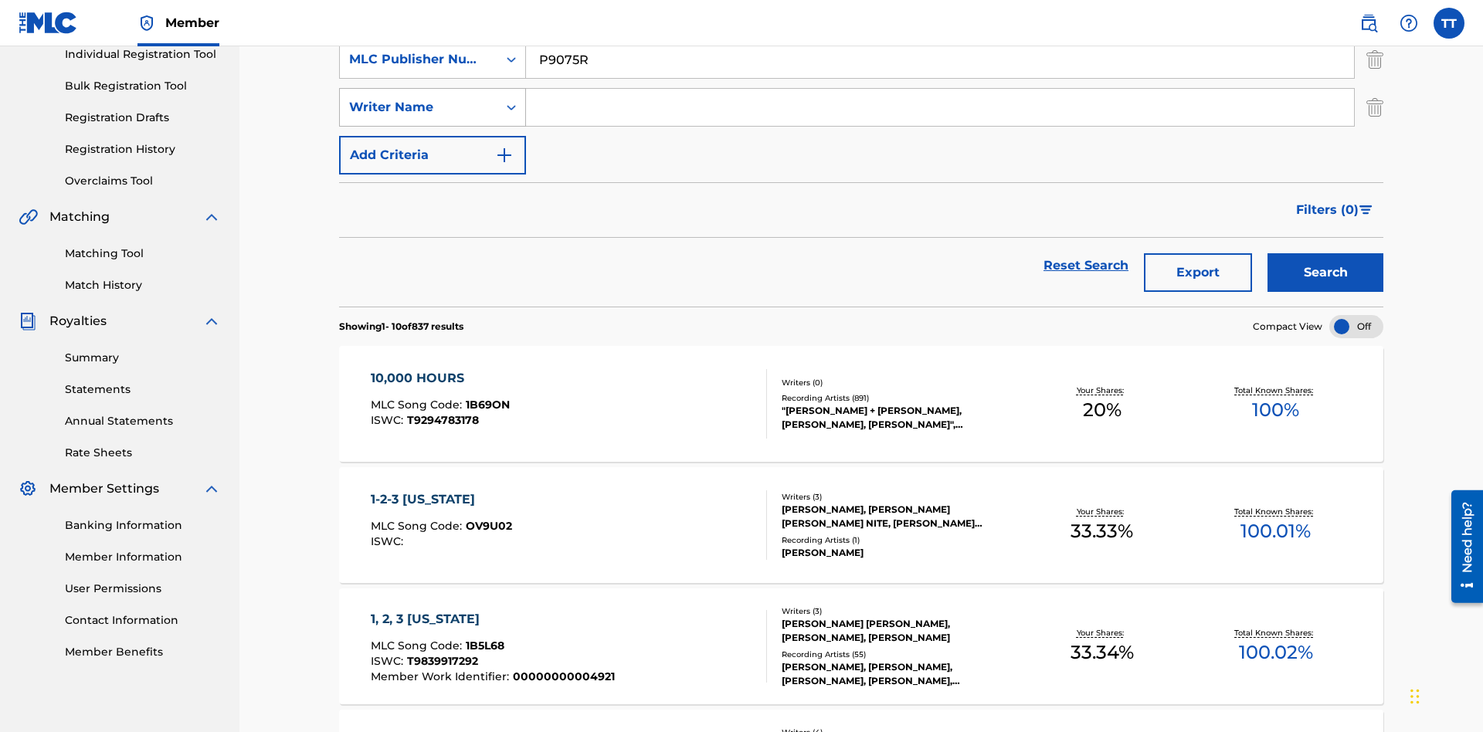
click at [419, 107] on div "Writer Name" at bounding box center [418, 107] width 139 height 19
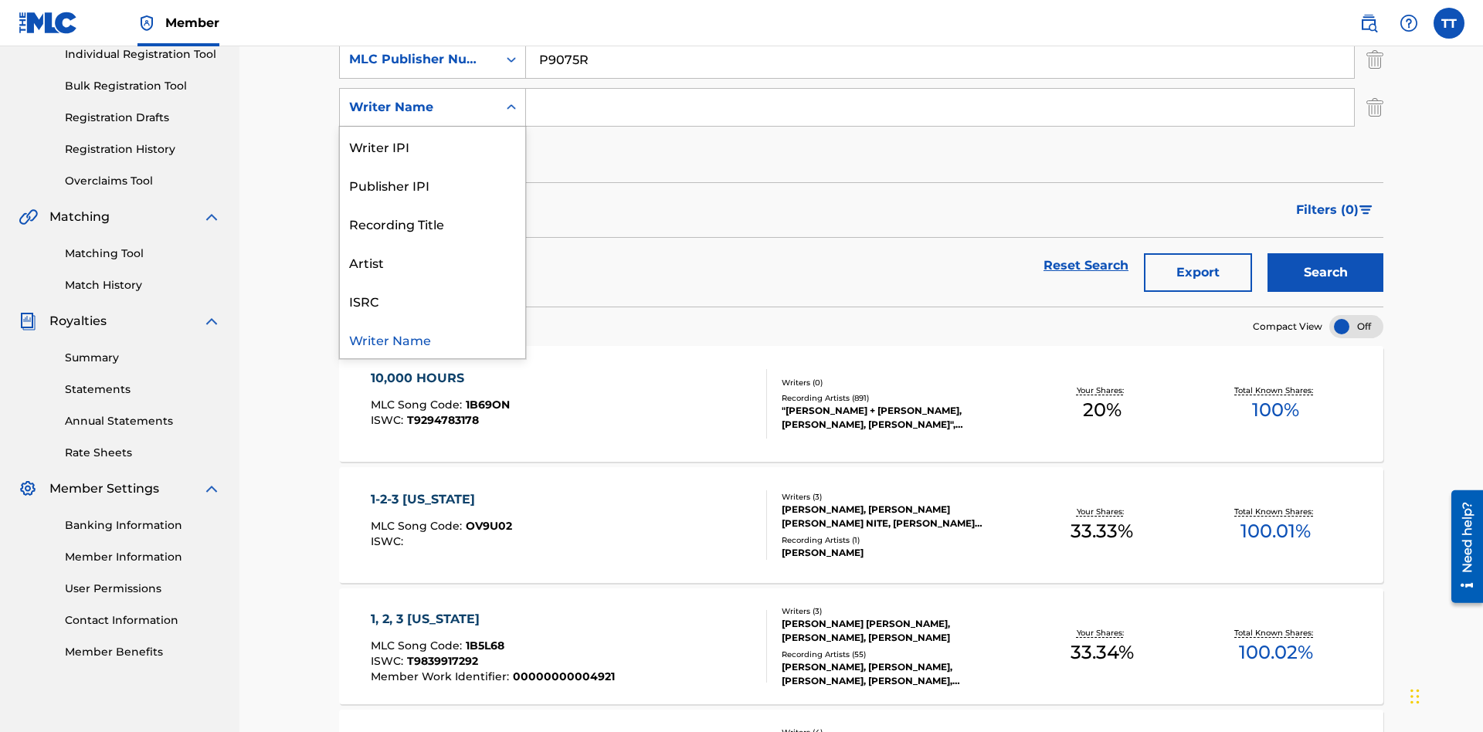
click at [433, 339] on div "Writer Name" at bounding box center [432, 339] width 185 height 39
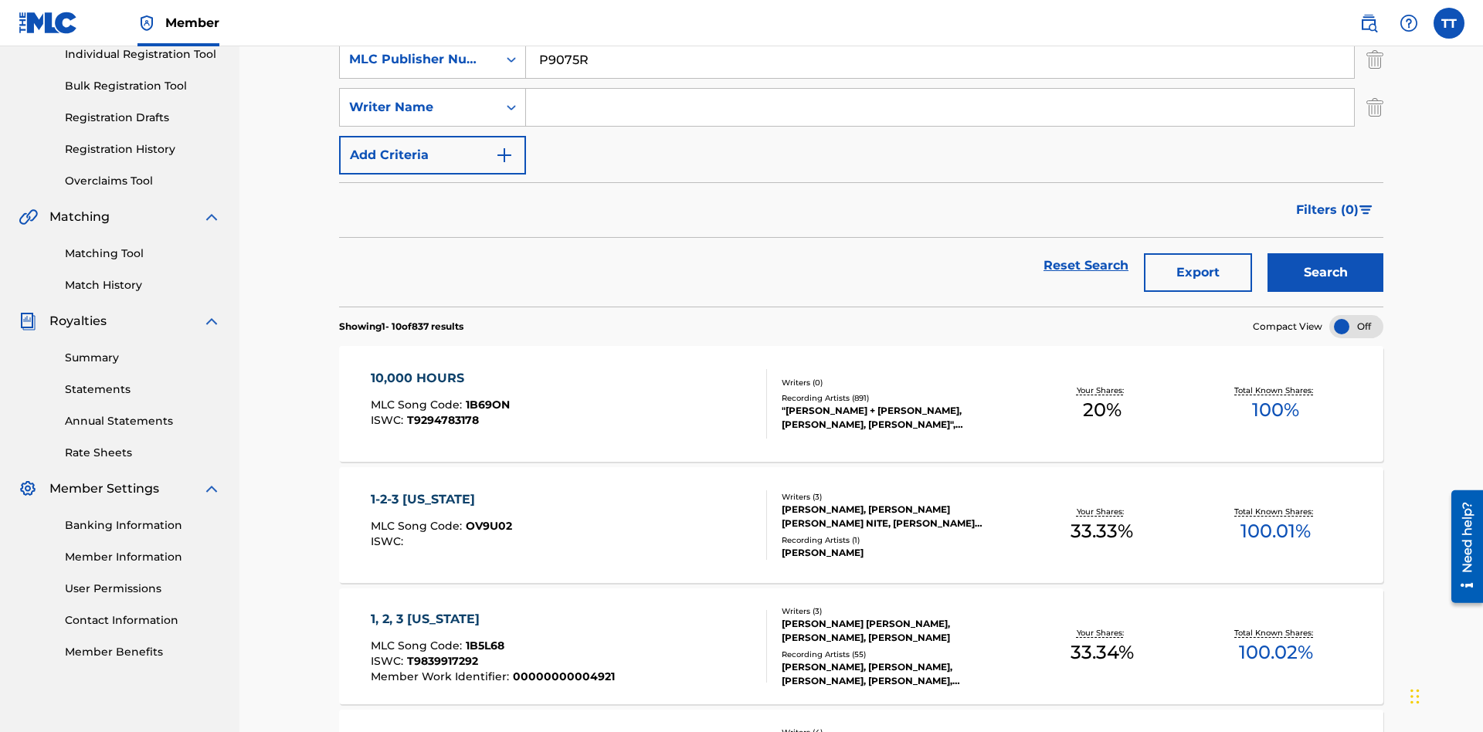
scroll to position [201, 0]
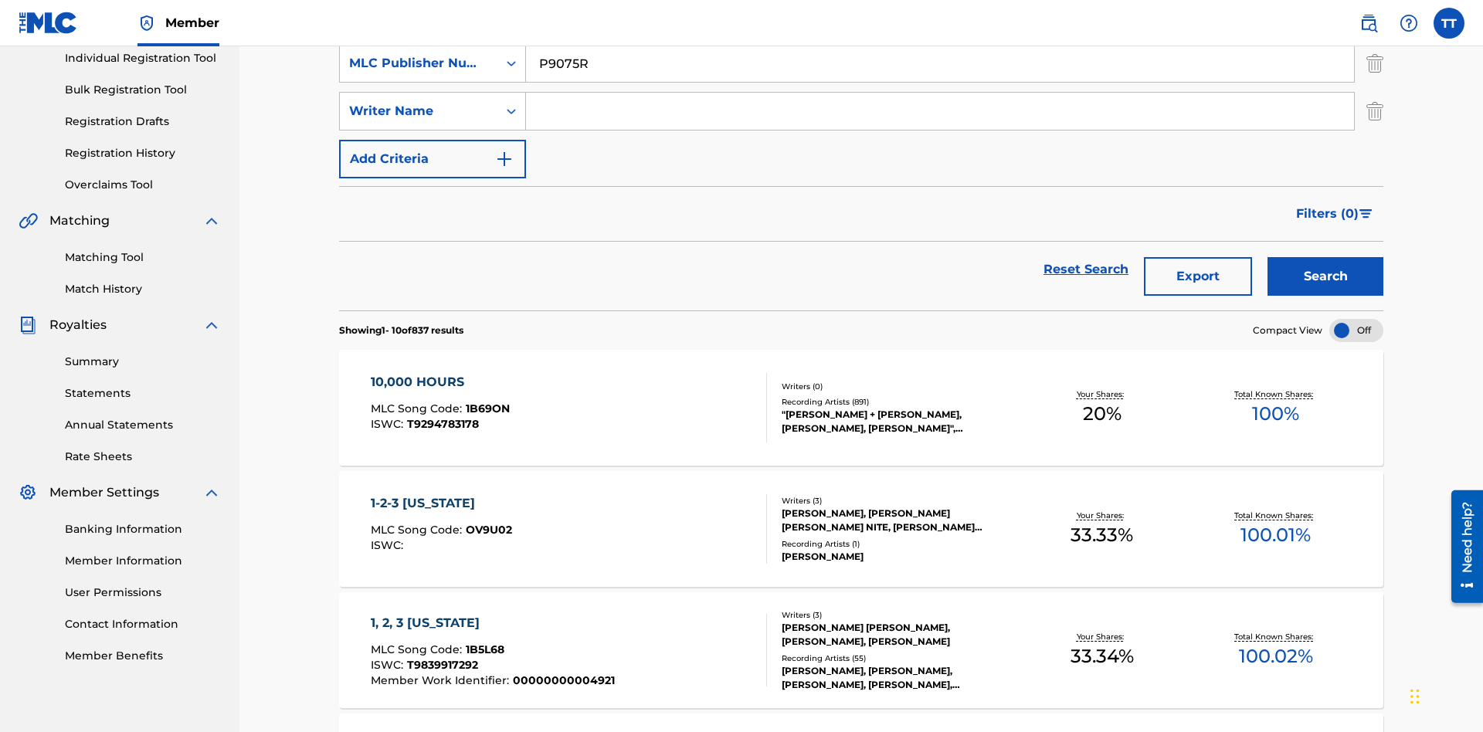
click at [940, 111] on input "Search Form" at bounding box center [940, 111] width 828 height 37
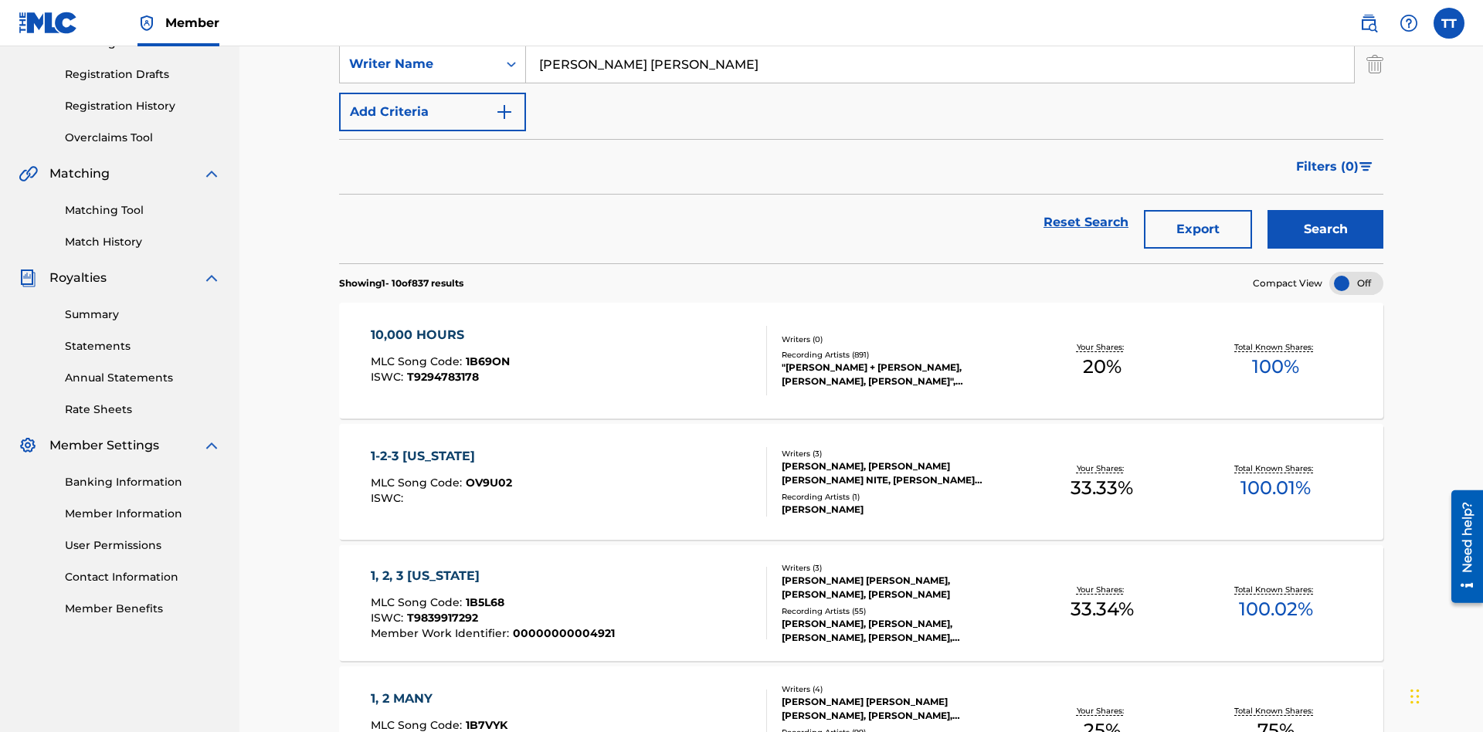
type input "JUSTIN ALLEN EBACH"
click at [433, 112] on button "Add Criteria" at bounding box center [432, 112] width 187 height 39
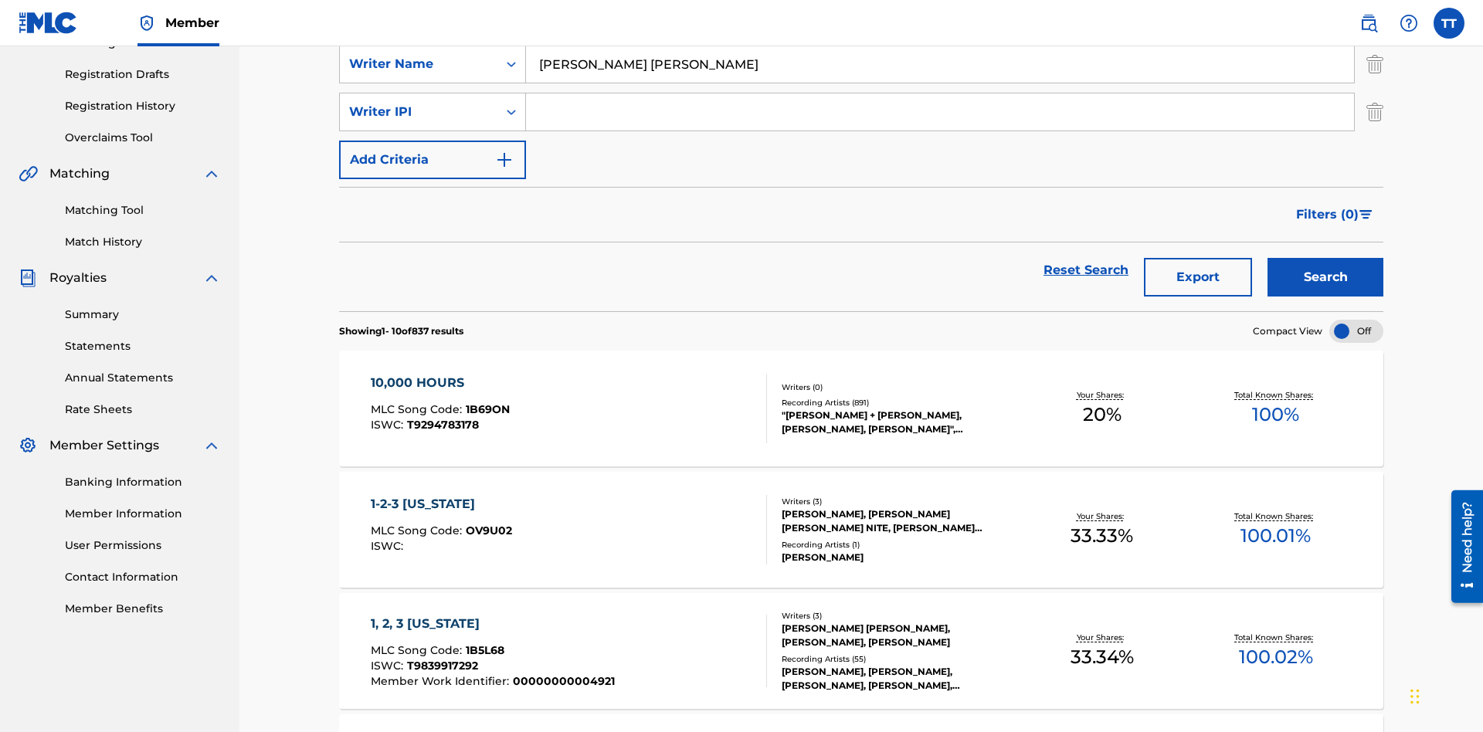
scroll to position [253, 0]
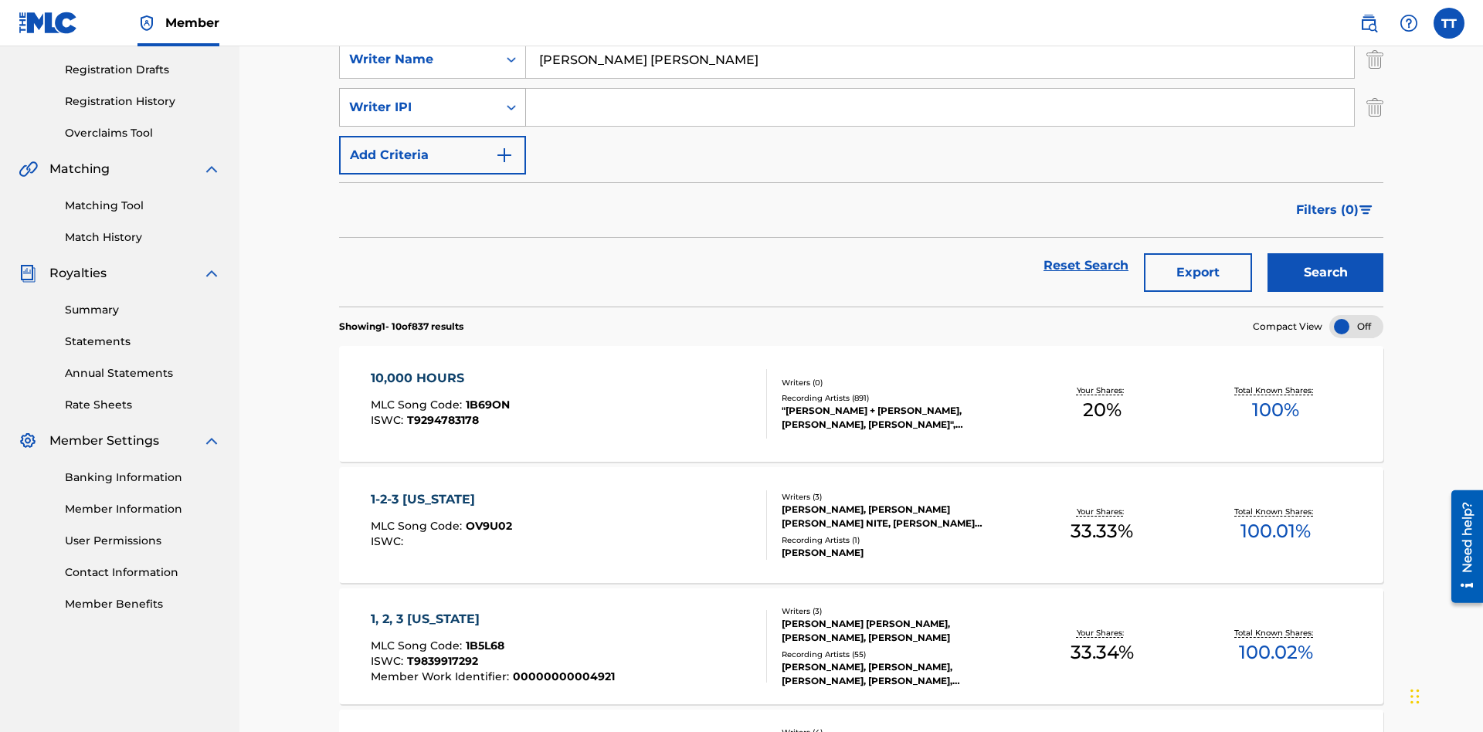
click at [419, 107] on div "Writer IPI" at bounding box center [418, 107] width 139 height 19
click at [433, 300] on div "Writer IPI" at bounding box center [432, 300] width 185 height 39
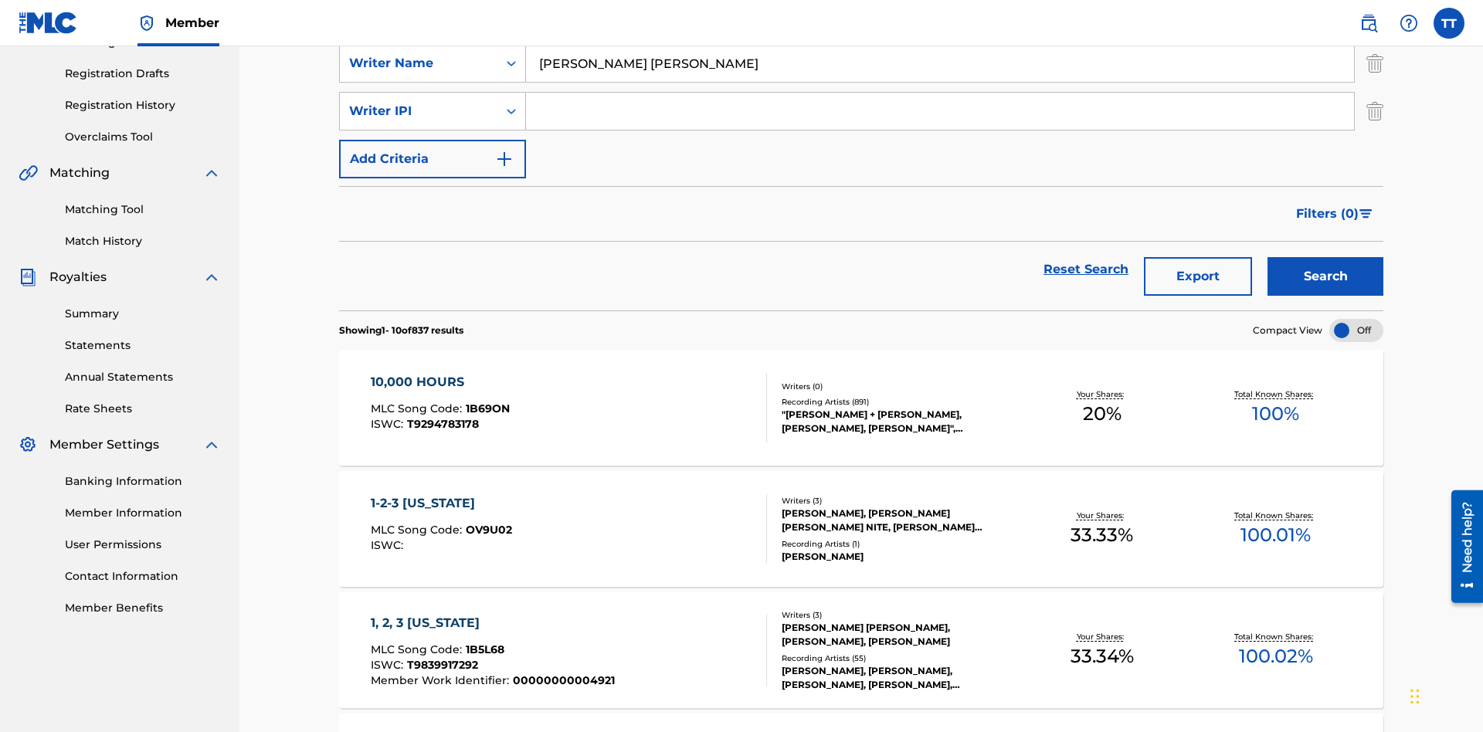
click at [940, 111] on input "Search Form" at bounding box center [940, 111] width 828 height 37
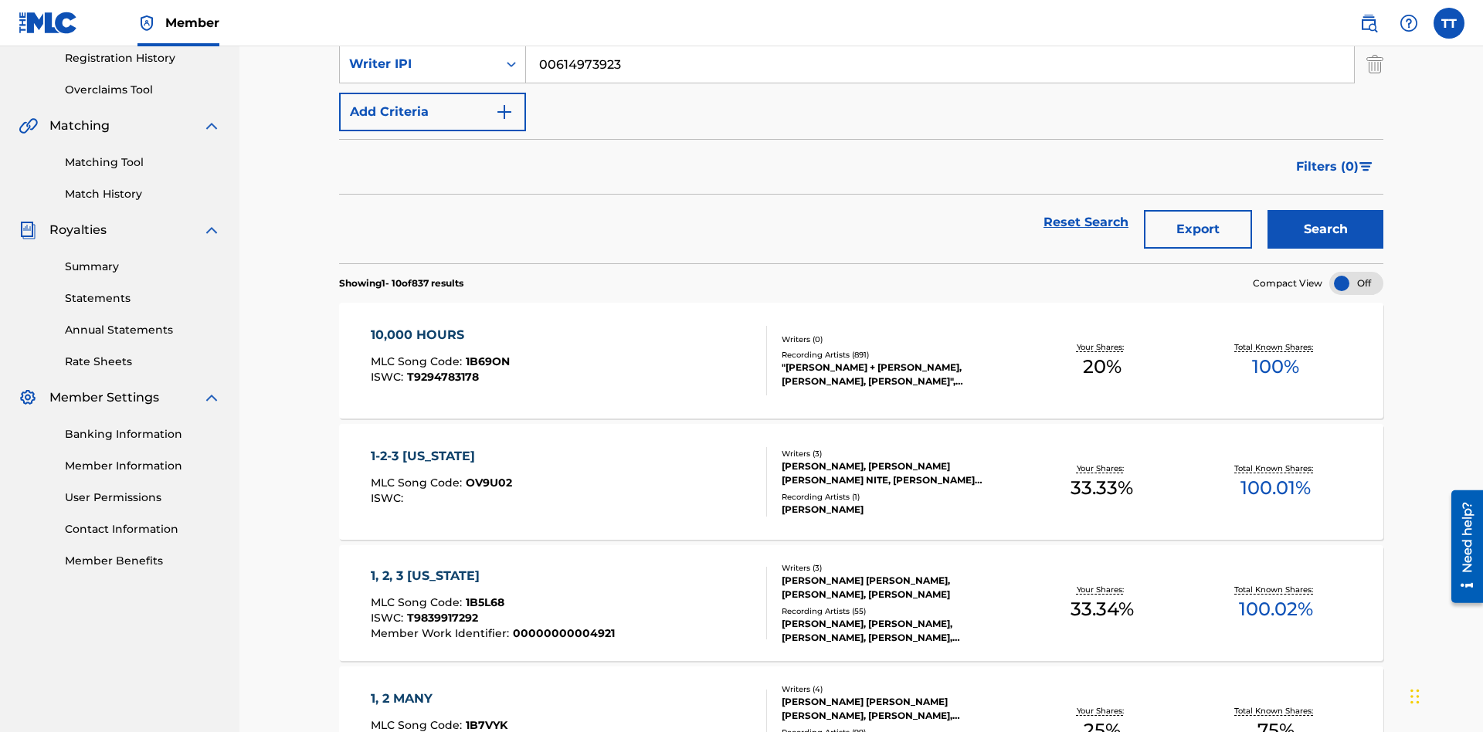
type input "00614973923"
click at [433, 112] on button "Add Criteria" at bounding box center [432, 112] width 187 height 39
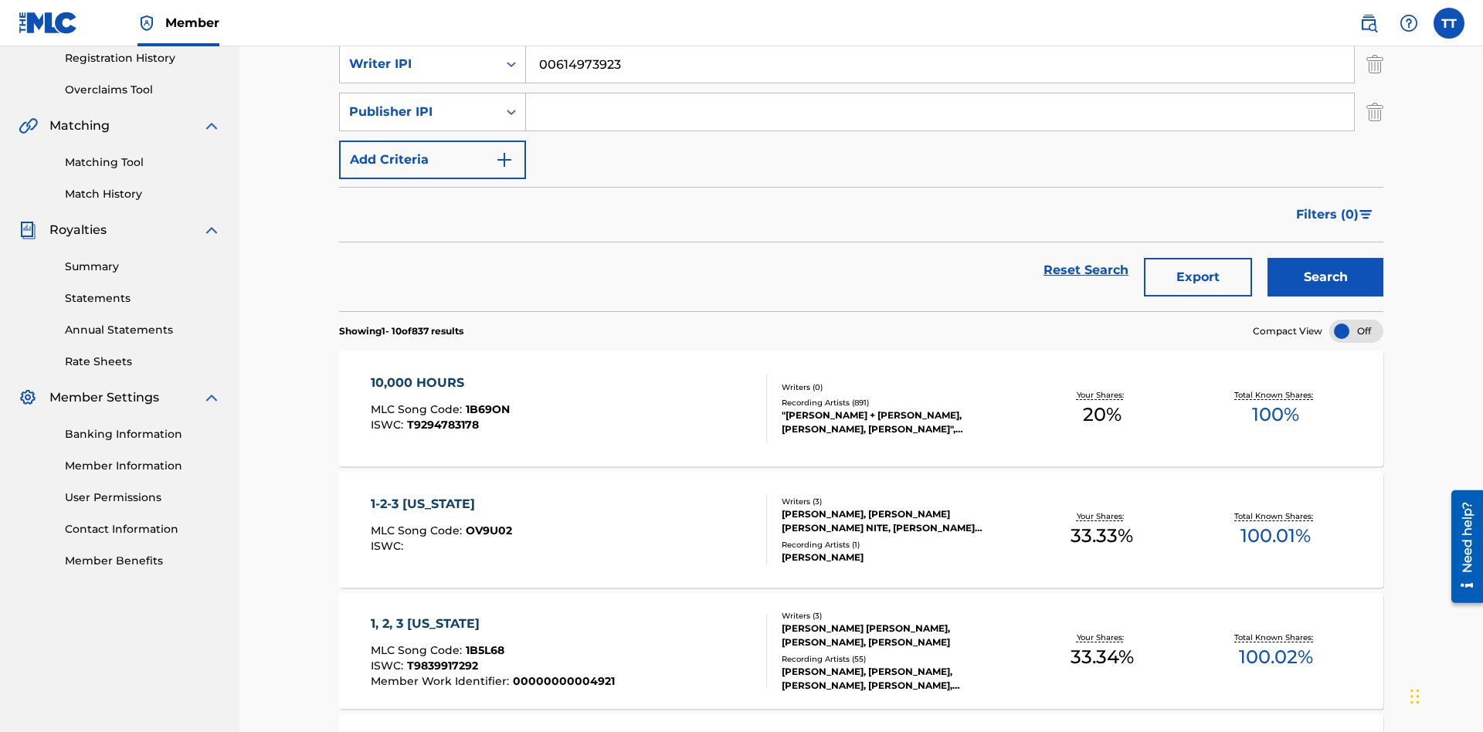
scroll to position [300, 0]
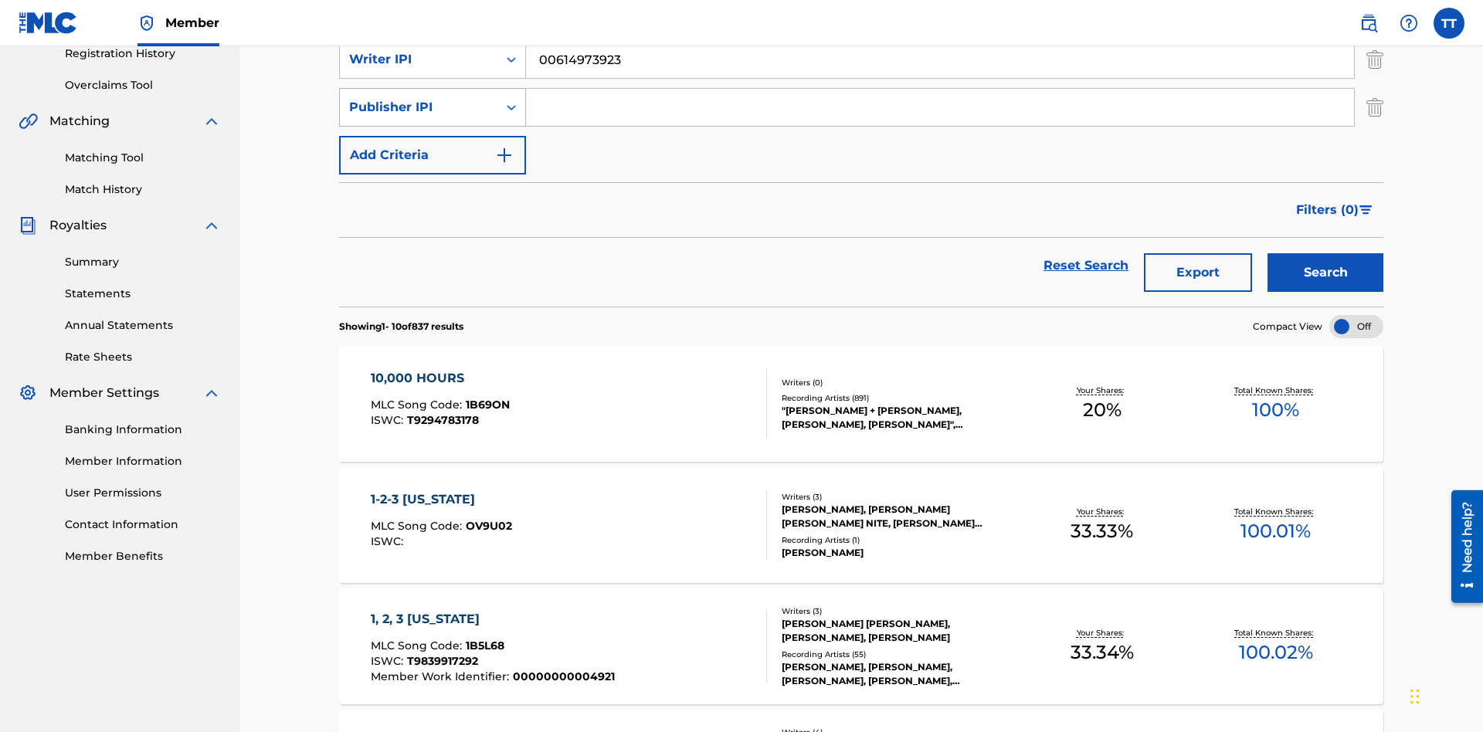
click at [419, 107] on div "Publisher IPI" at bounding box center [418, 107] width 139 height 19
click at [433, 262] on div "Publisher IPI" at bounding box center [432, 262] width 185 height 39
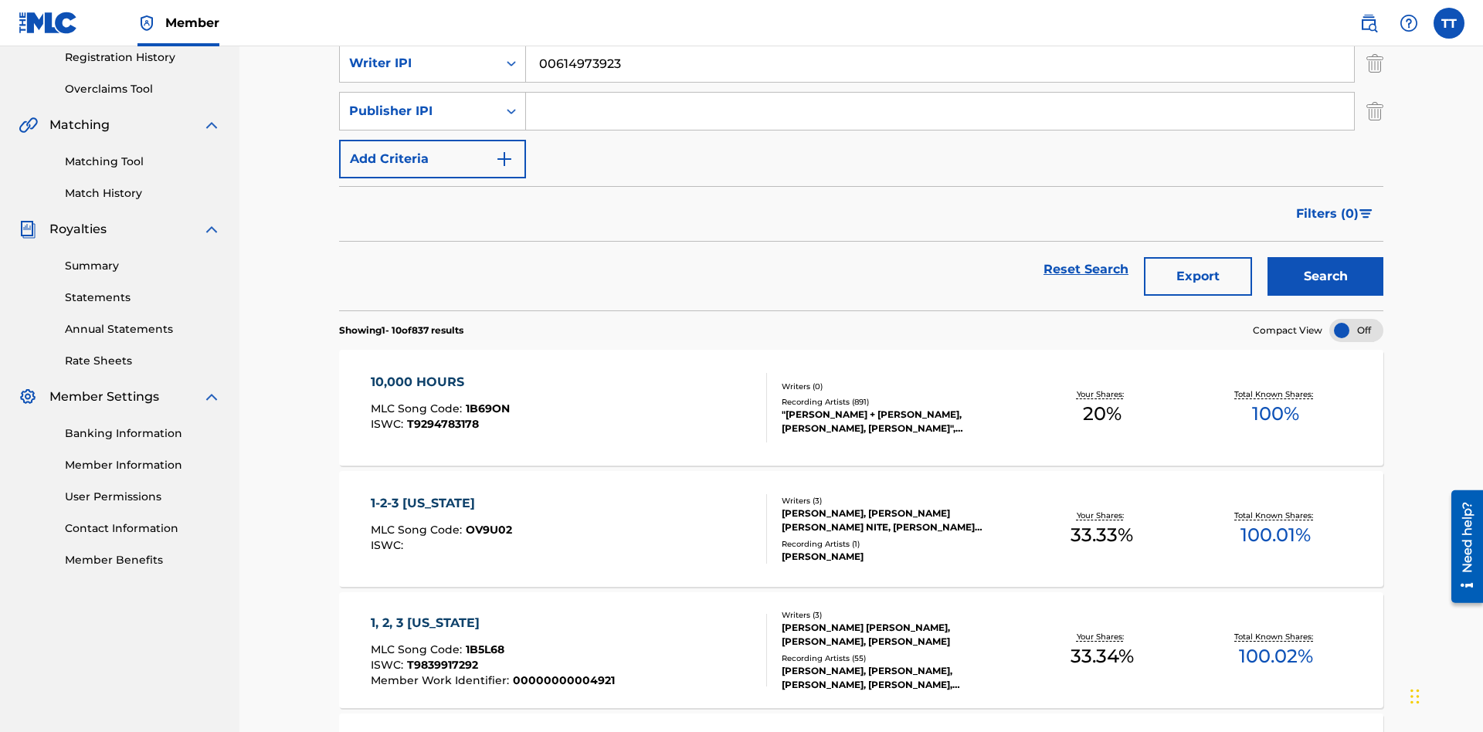
click at [940, 111] on input "Search Form" at bounding box center [940, 111] width 828 height 37
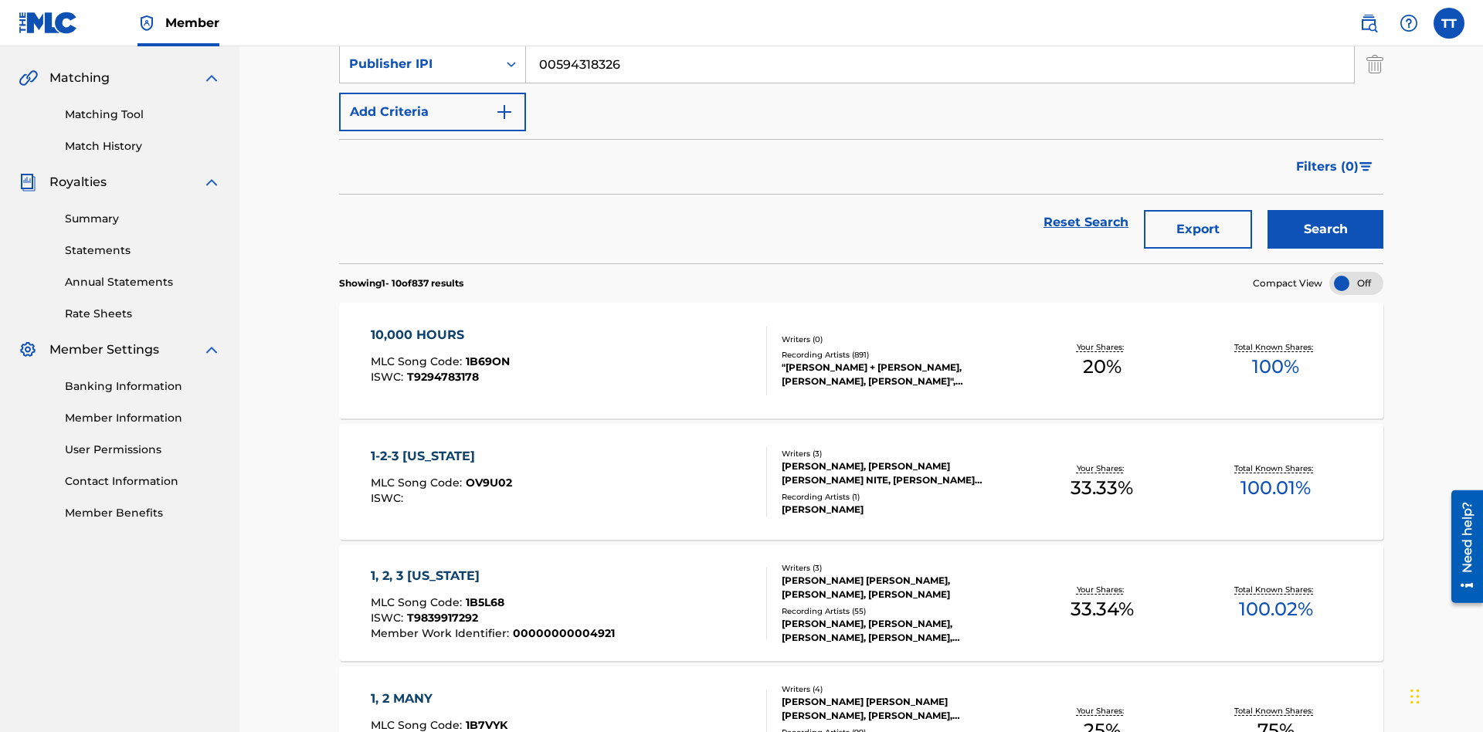
type input "00594318326"
click at [433, 112] on button "Add Criteria" at bounding box center [432, 112] width 187 height 39
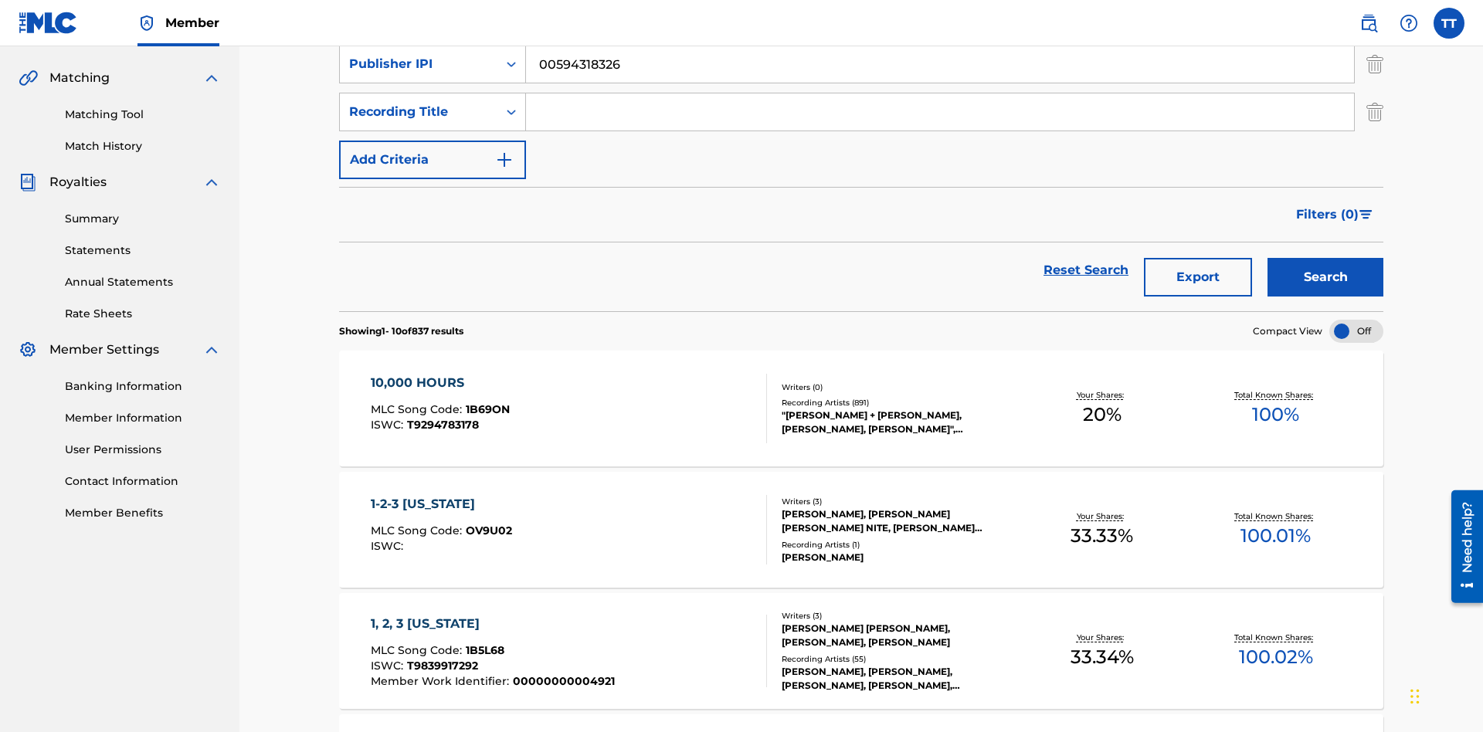
scroll to position [348, 0]
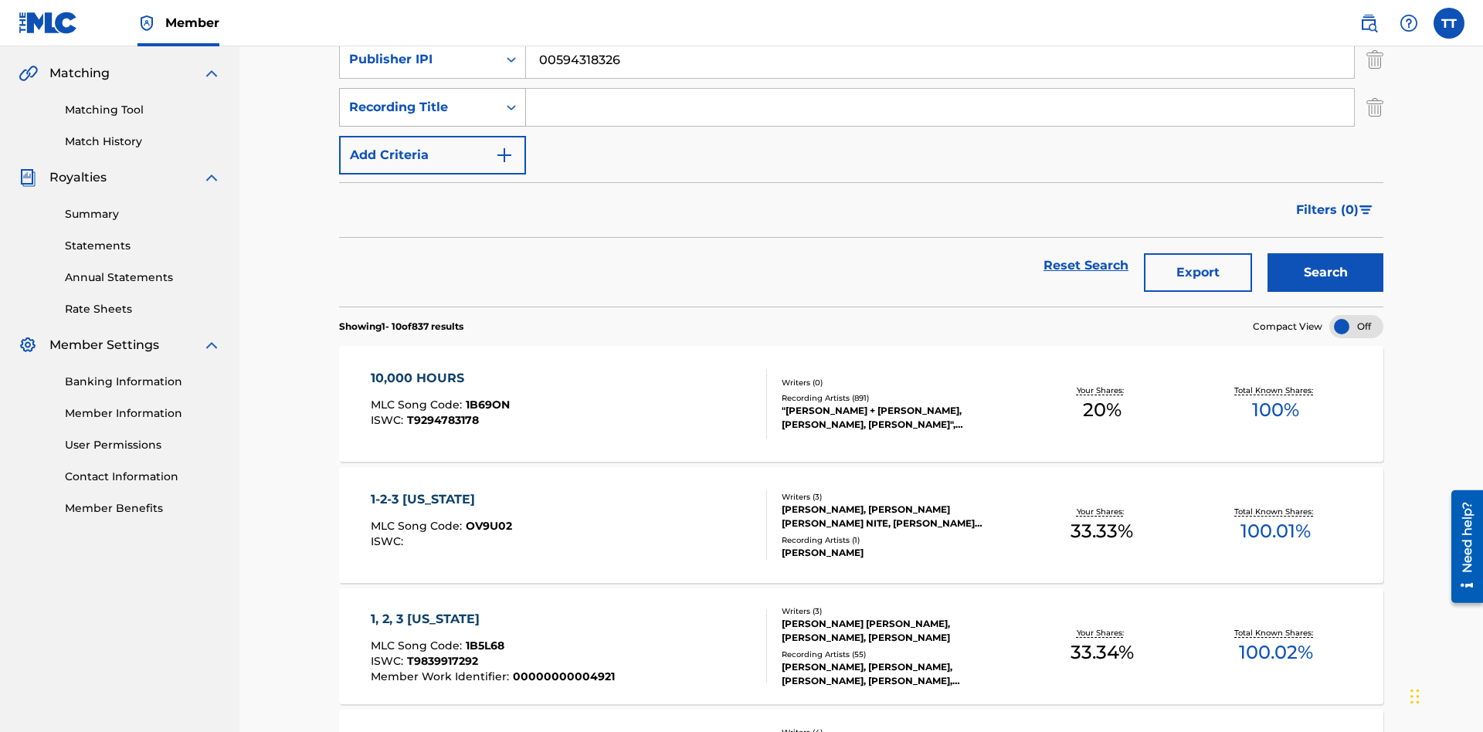
click at [419, 107] on div "Recording Title" at bounding box center [418, 107] width 139 height 19
click at [433, 146] on div "Artist" at bounding box center [432, 146] width 185 height 39
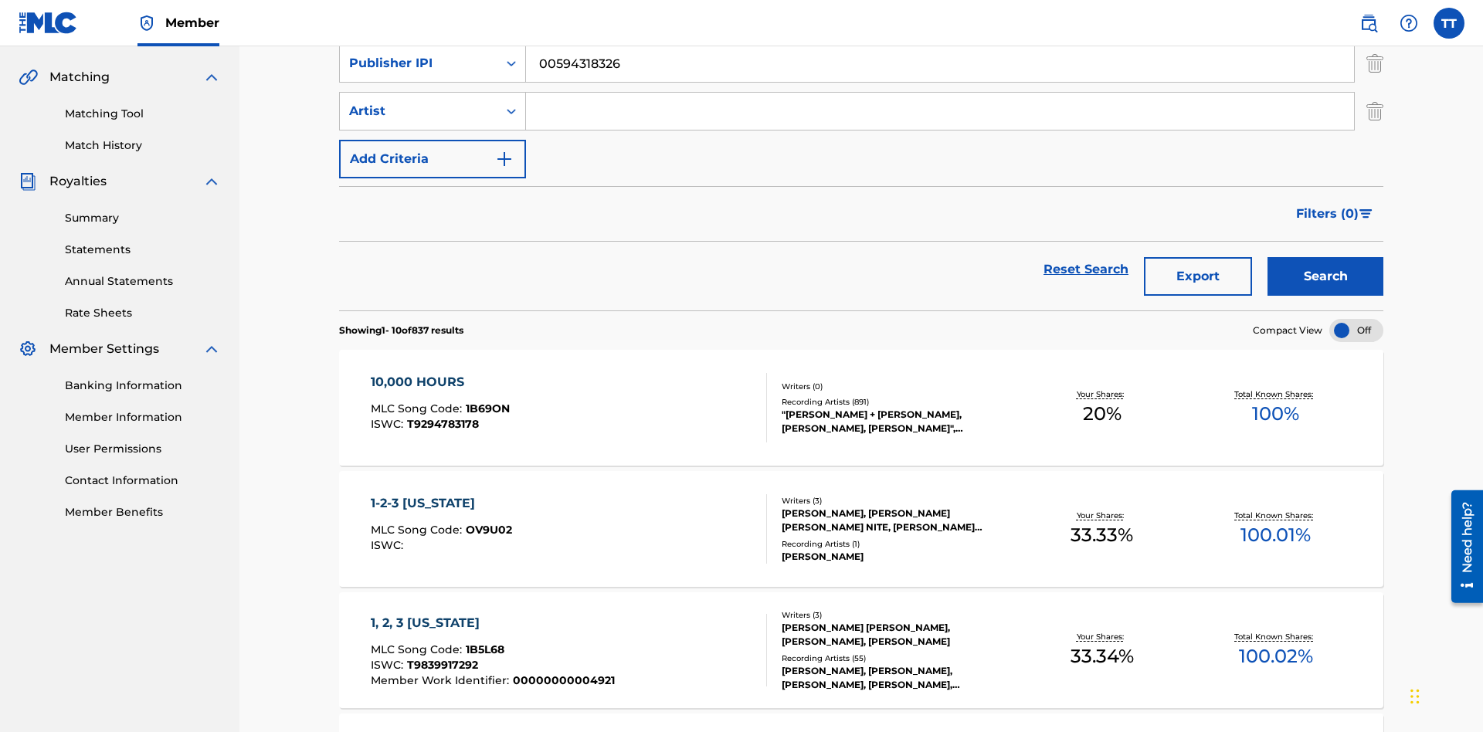
click at [940, 111] on input "Search Form" at bounding box center [940, 111] width 828 height 37
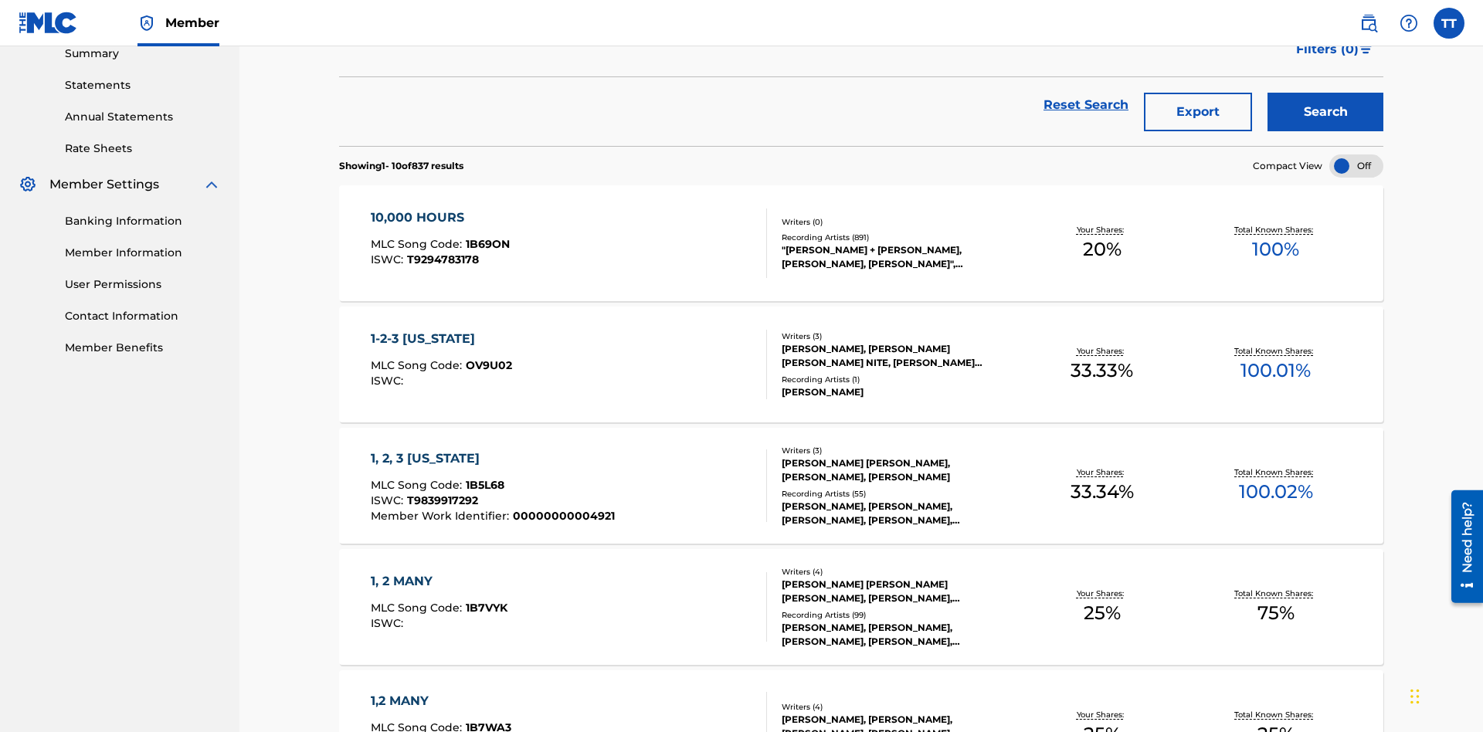
type input "BRETT YOUNG"
click at [1326, 112] on button "Search" at bounding box center [1326, 112] width 116 height 39
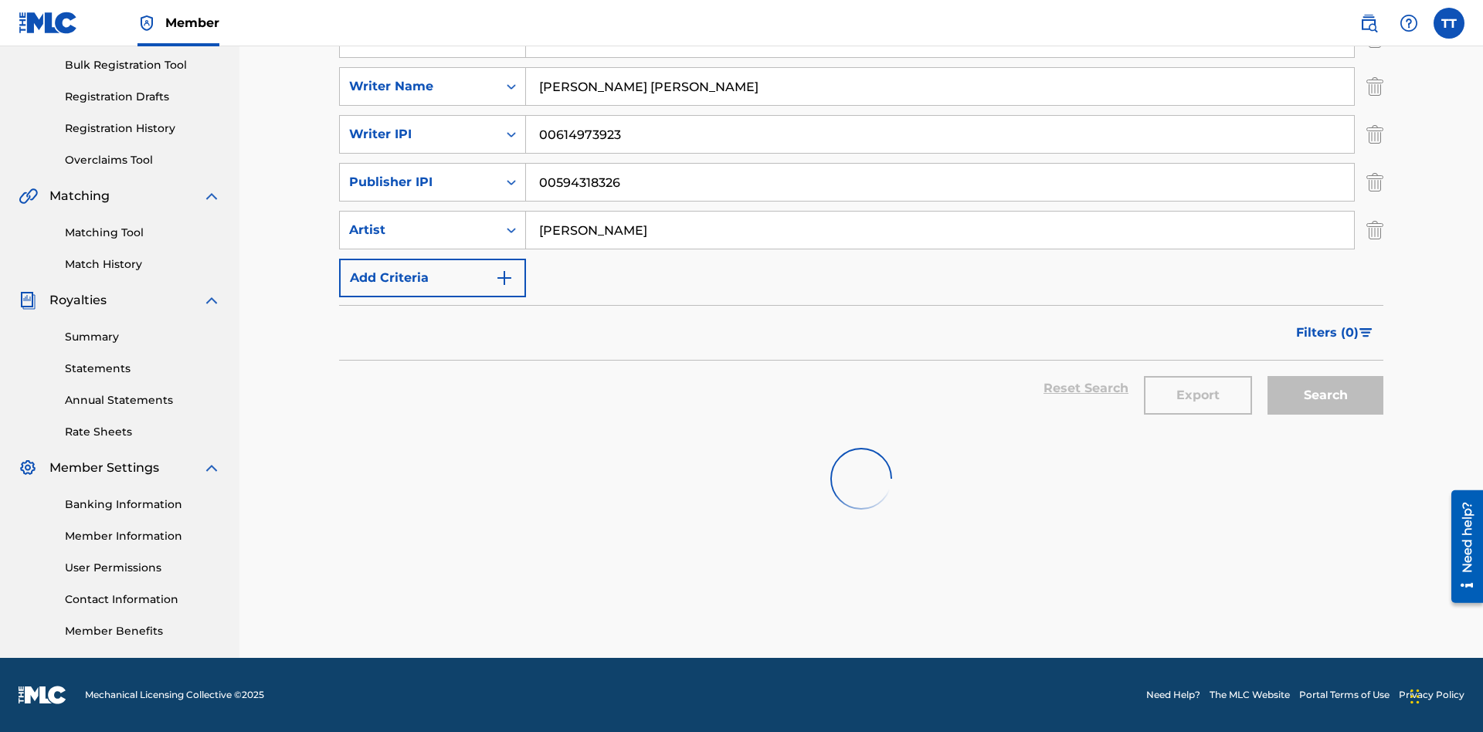
scroll to position [226, 0]
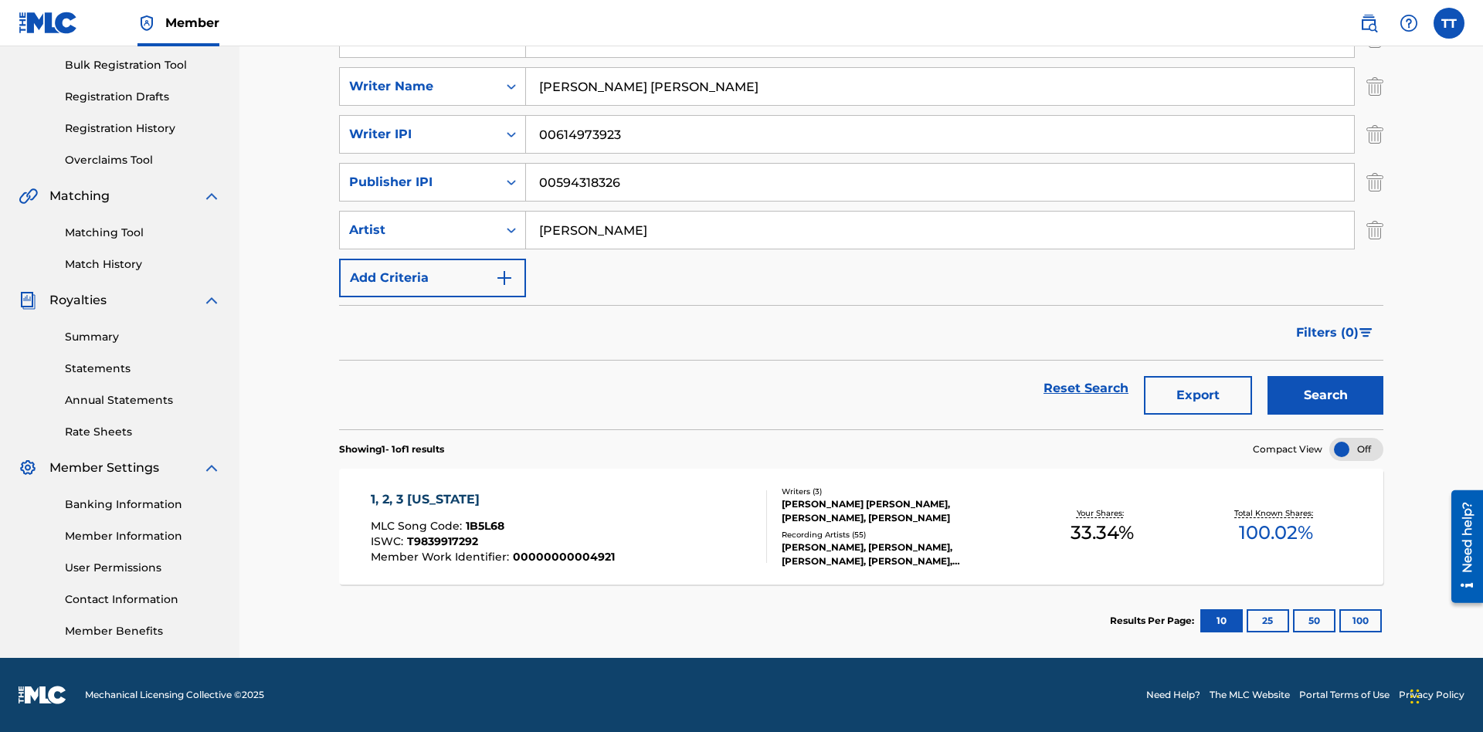
click at [1339, 621] on button "100" at bounding box center [1360, 620] width 42 height 23
click at [483, 526] on span "1B5L68" at bounding box center [485, 526] width 39 height 14
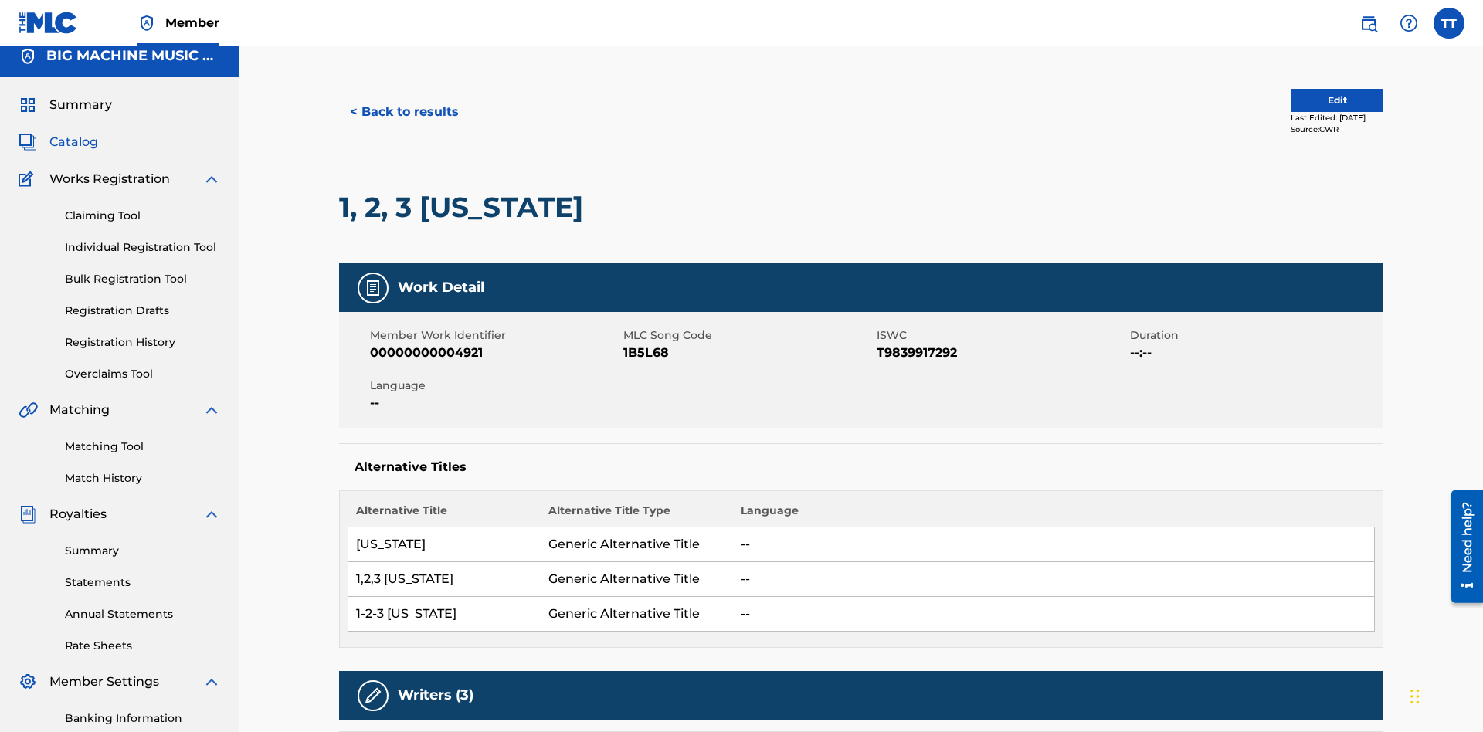
click at [403, 112] on button "< Back to results" at bounding box center [404, 112] width 131 height 39
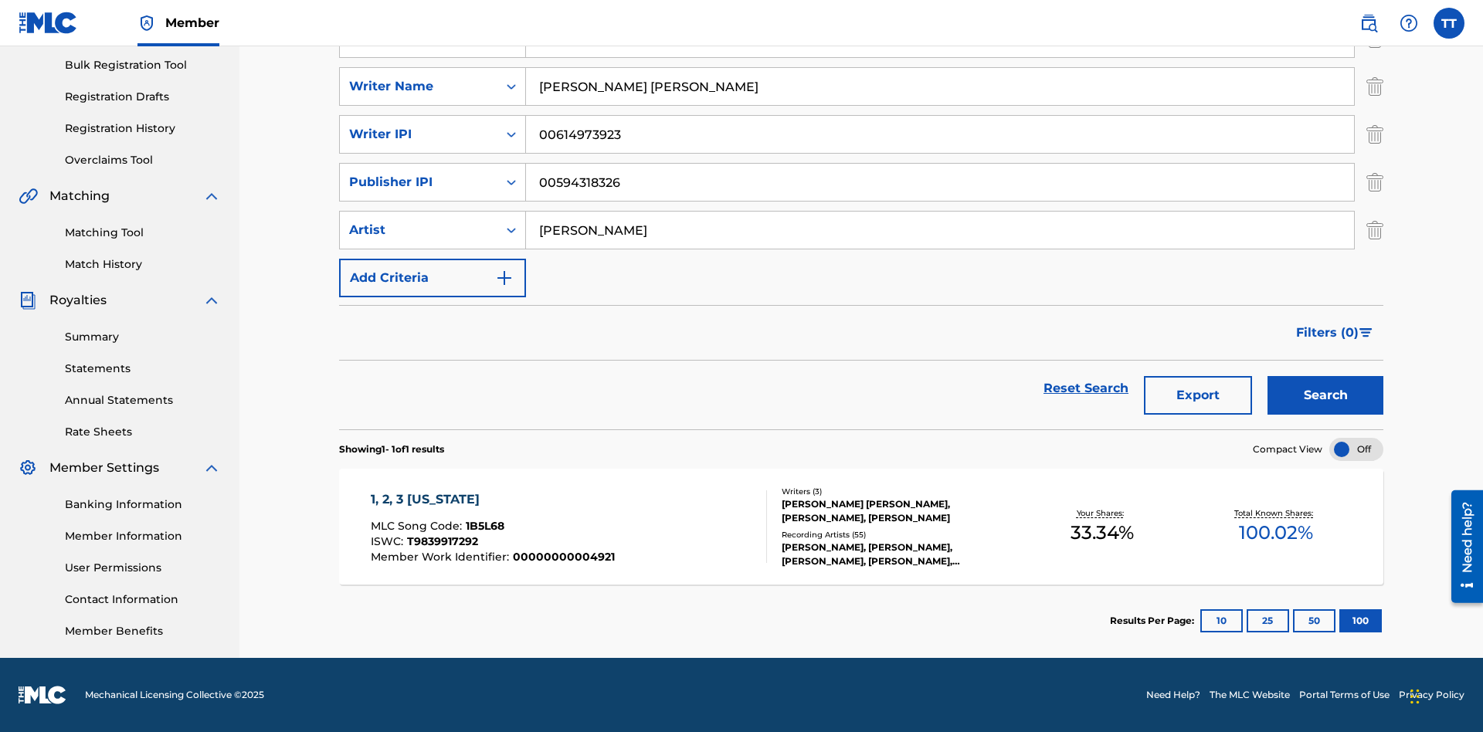
click at [1198, 395] on button "Export" at bounding box center [1198, 395] width 108 height 39
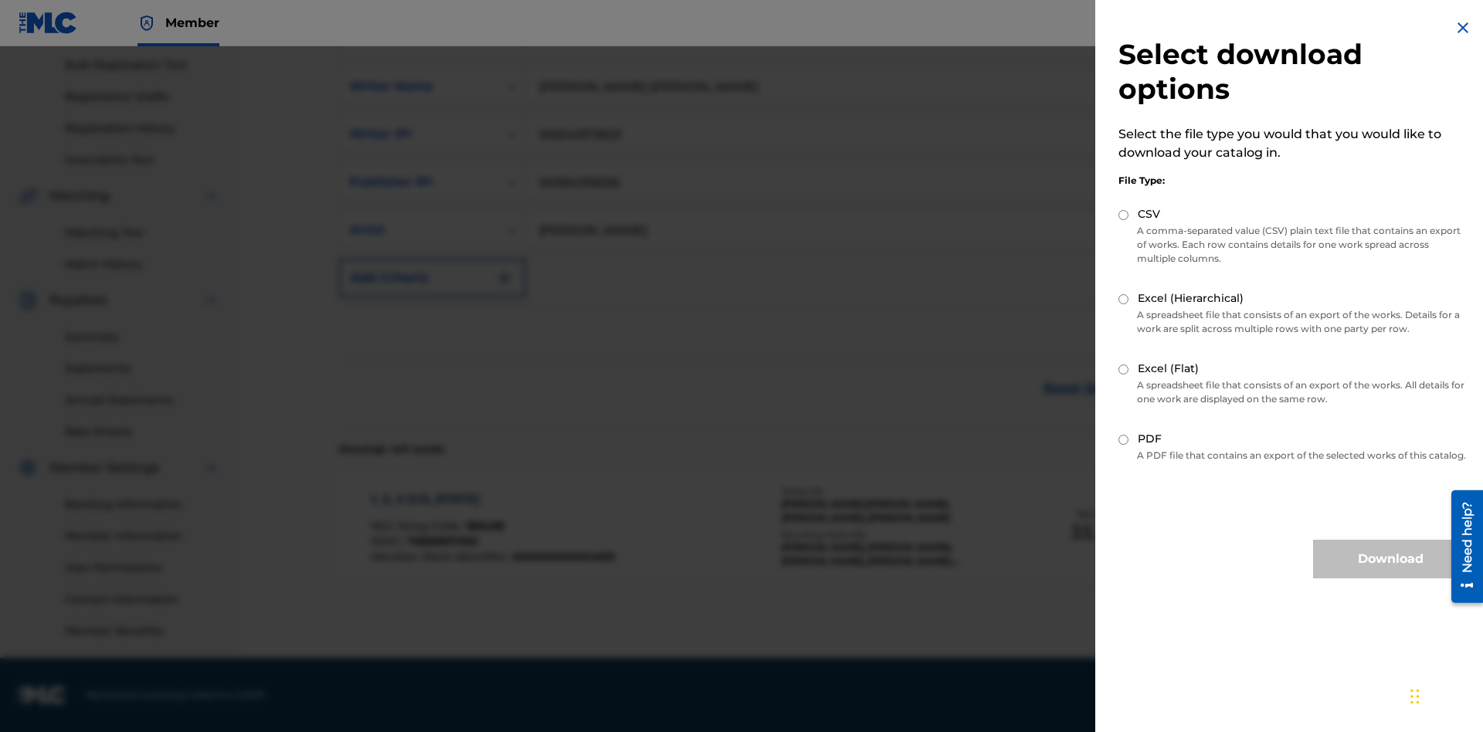
click at [1124, 369] on input "Excel (Flat)" at bounding box center [1124, 370] width 10 height 10
radio input "true"
click at [1390, 573] on button "Download" at bounding box center [1390, 559] width 154 height 39
